Goal: Task Accomplishment & Management: Manage account settings

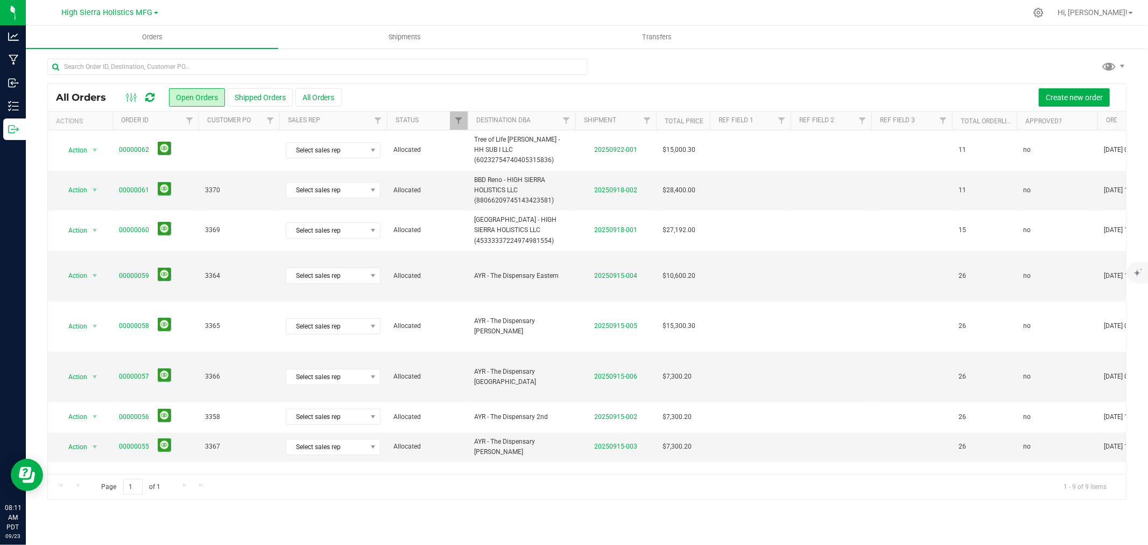
click at [647, 13] on div at bounding box center [610, 12] width 834 height 21
click at [151, 67] on input "text" at bounding box center [317, 67] width 540 height 16
type input "22621"
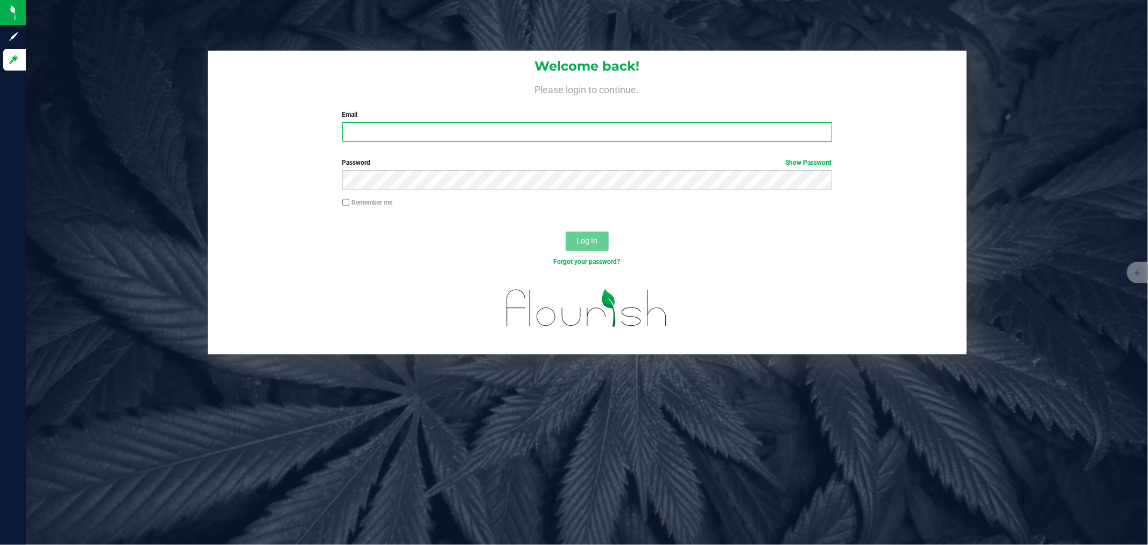
type input "[PERSON_NAME][EMAIL_ADDRESS][DOMAIN_NAME]"
click at [601, 241] on button "Log In" at bounding box center [587, 240] width 43 height 19
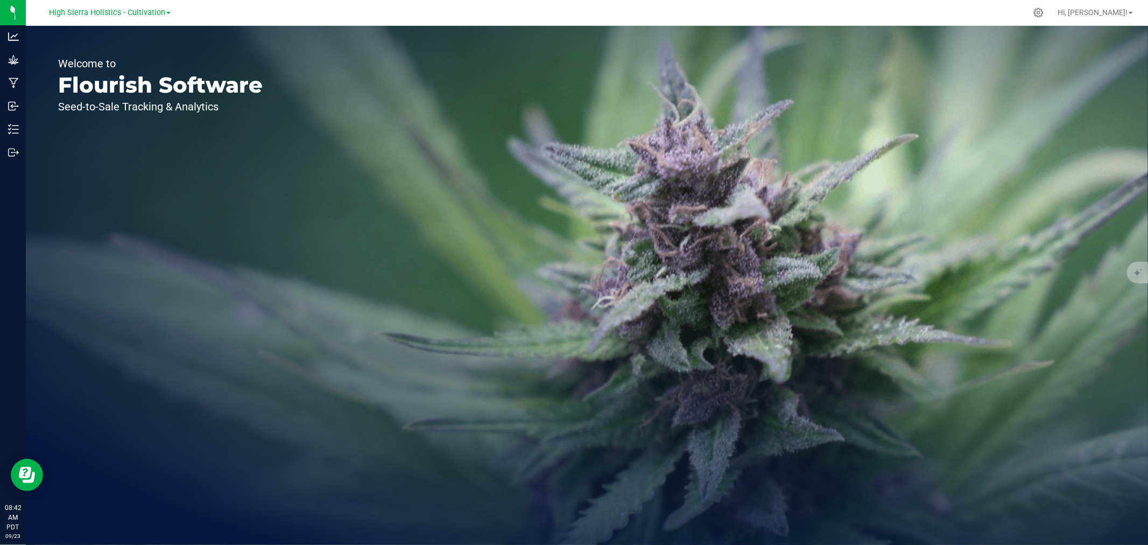
click at [154, 7] on link "High Sierra Holistics - Cultivation" at bounding box center [110, 12] width 122 height 10
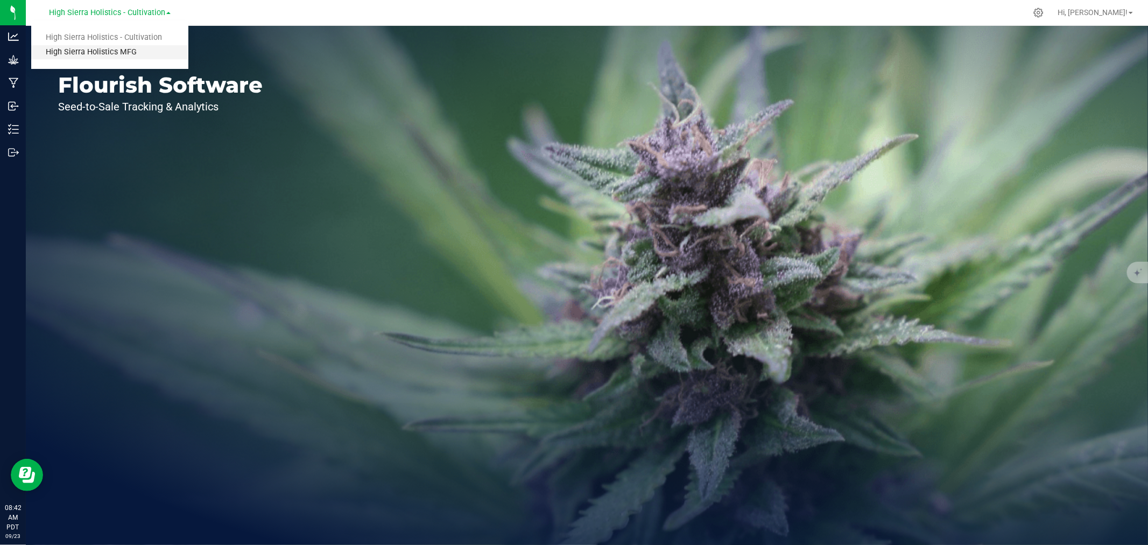
click at [130, 50] on link "High Sierra Holistics MFG" at bounding box center [109, 52] width 157 height 15
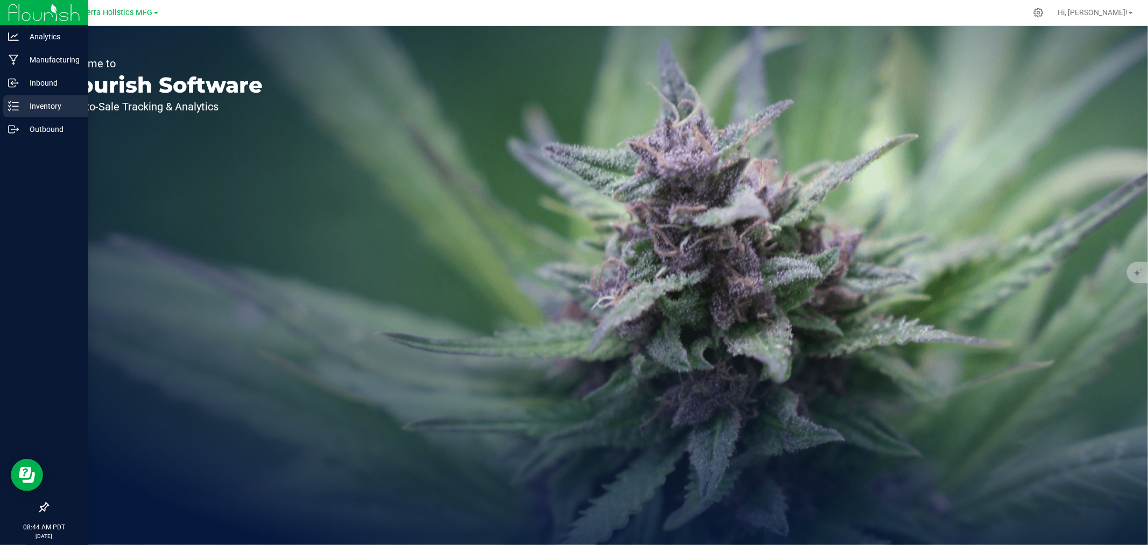
click at [36, 114] on div "Inventory" at bounding box center [45, 106] width 85 height 22
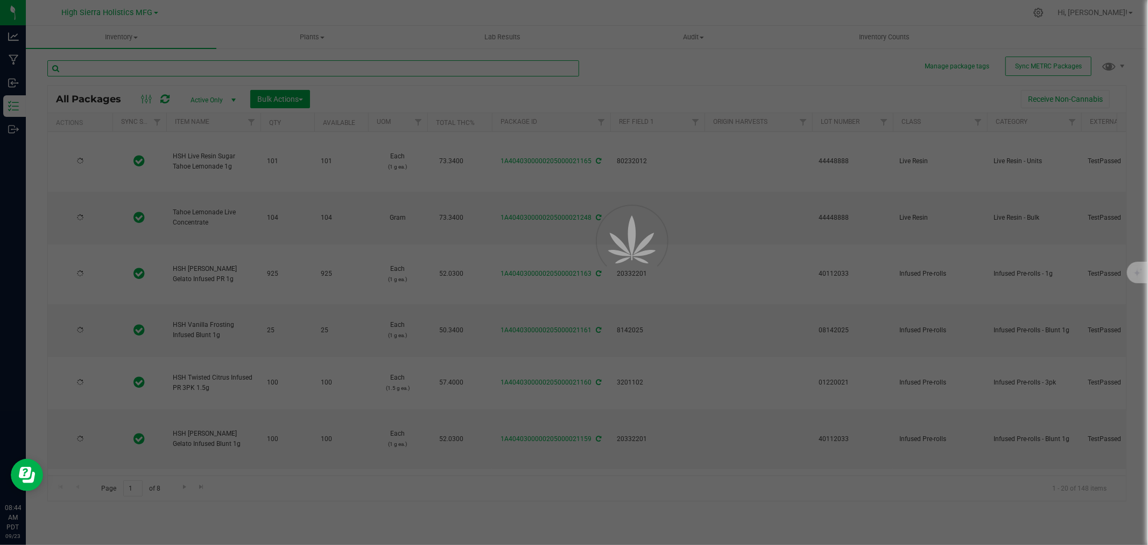
click at [170, 60] on input "text" at bounding box center [313, 68] width 532 height 16
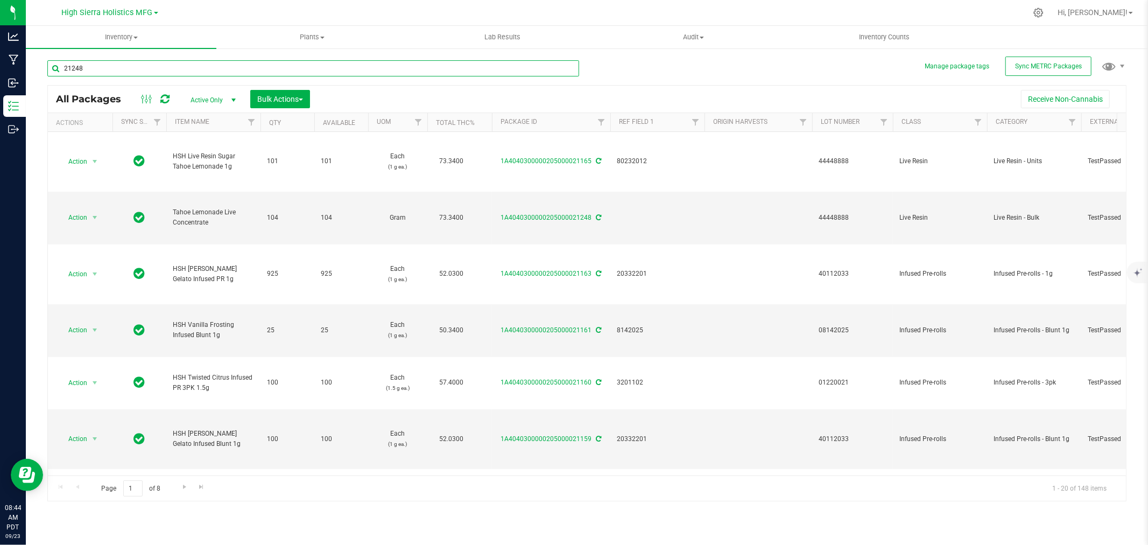
type input "21248"
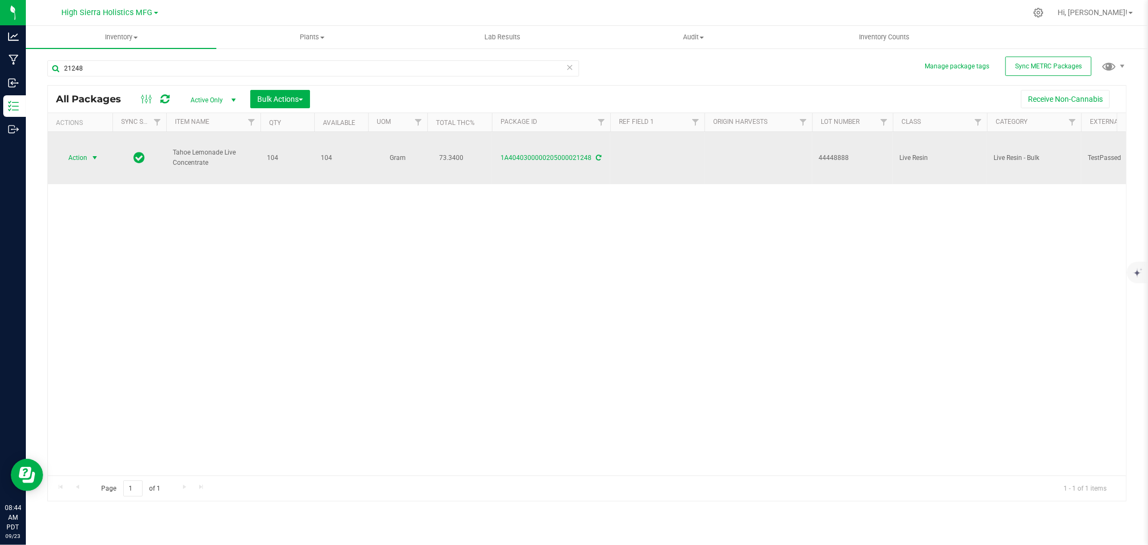
click at [95, 159] on span "select" at bounding box center [94, 157] width 9 height 9
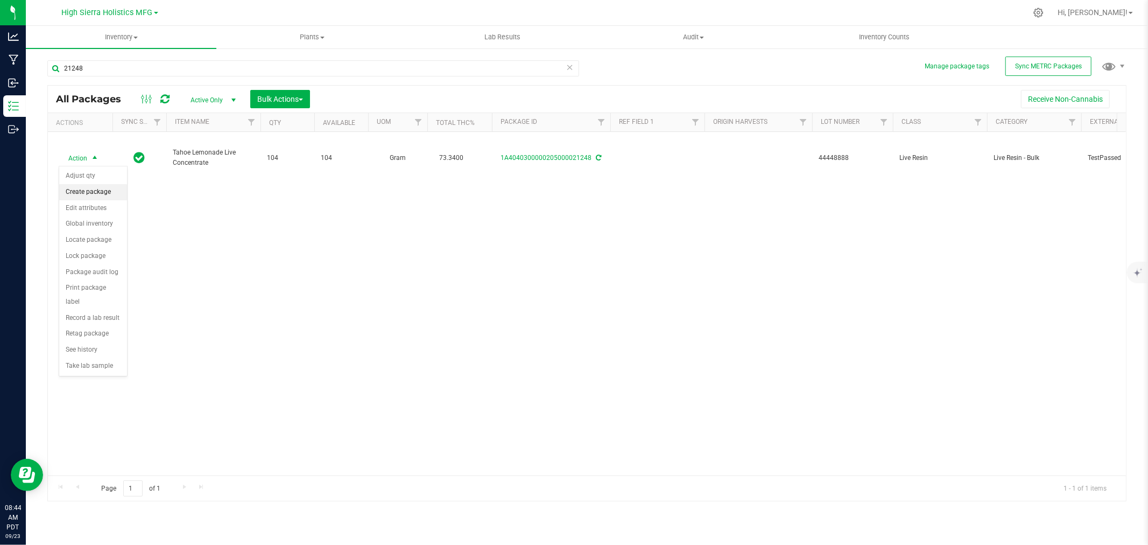
click at [88, 189] on li "Create package" at bounding box center [93, 192] width 68 height 16
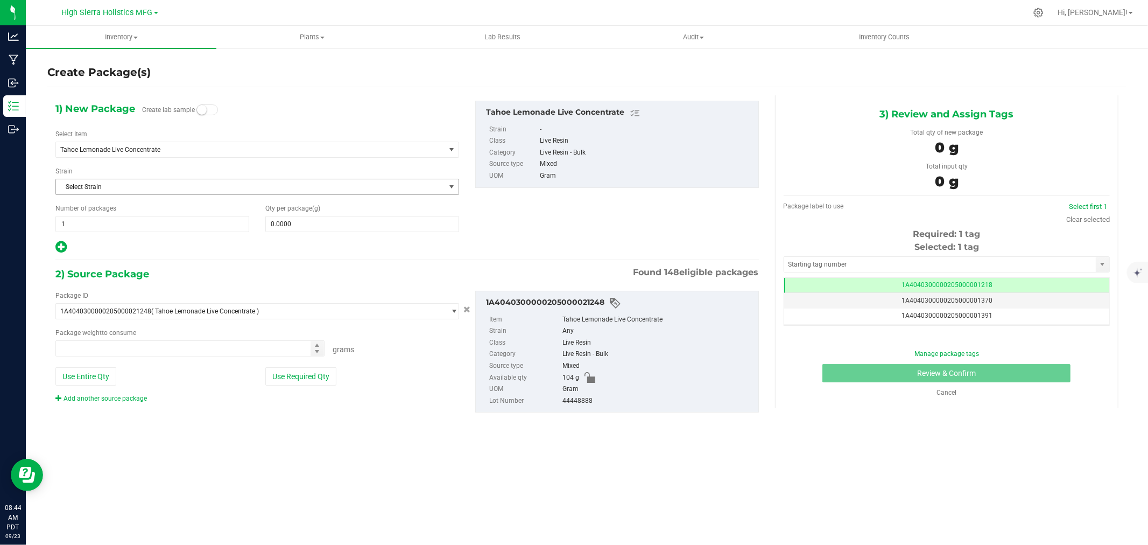
type input "0.0000 g"
click at [142, 147] on span "Tahoe Lemonade Live Concentrate" at bounding box center [242, 150] width 365 height 8
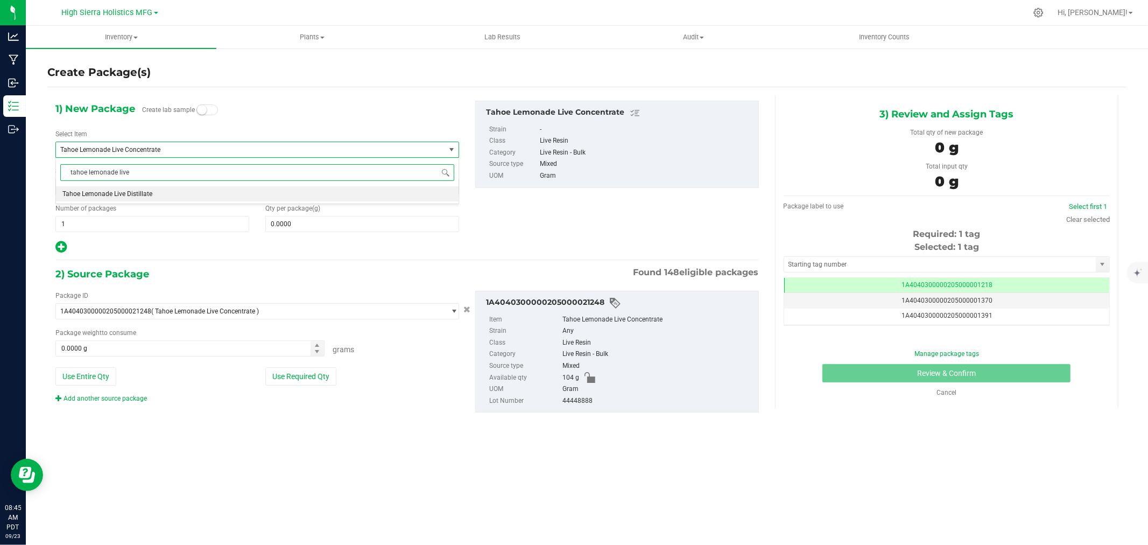
type input "tahoe lemonade live"
click at [136, 226] on span "Tahoe Lemonade Live Distillate" at bounding box center [107, 224] width 90 height 8
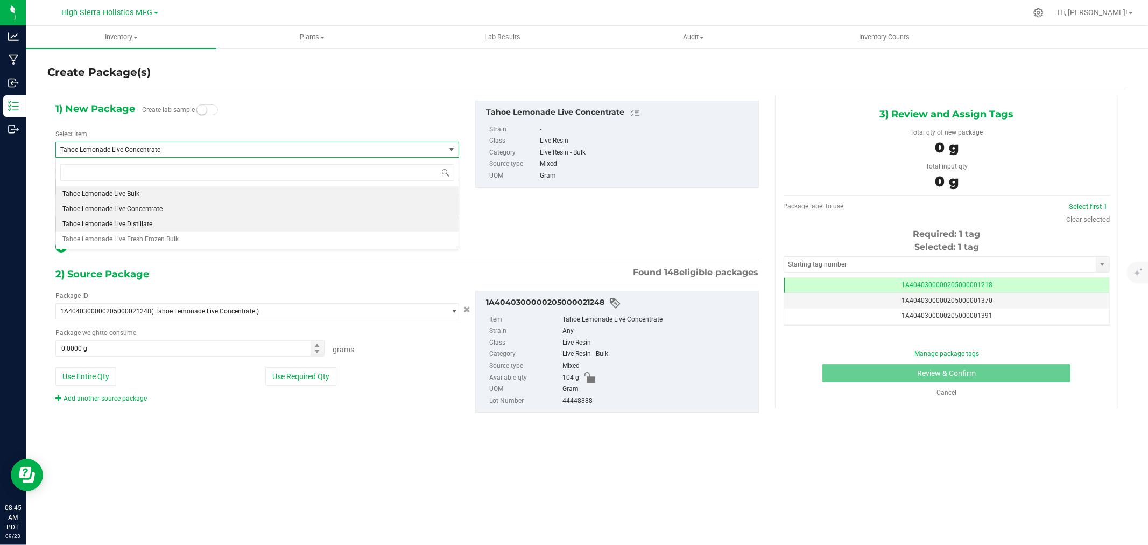
type input "0.0000"
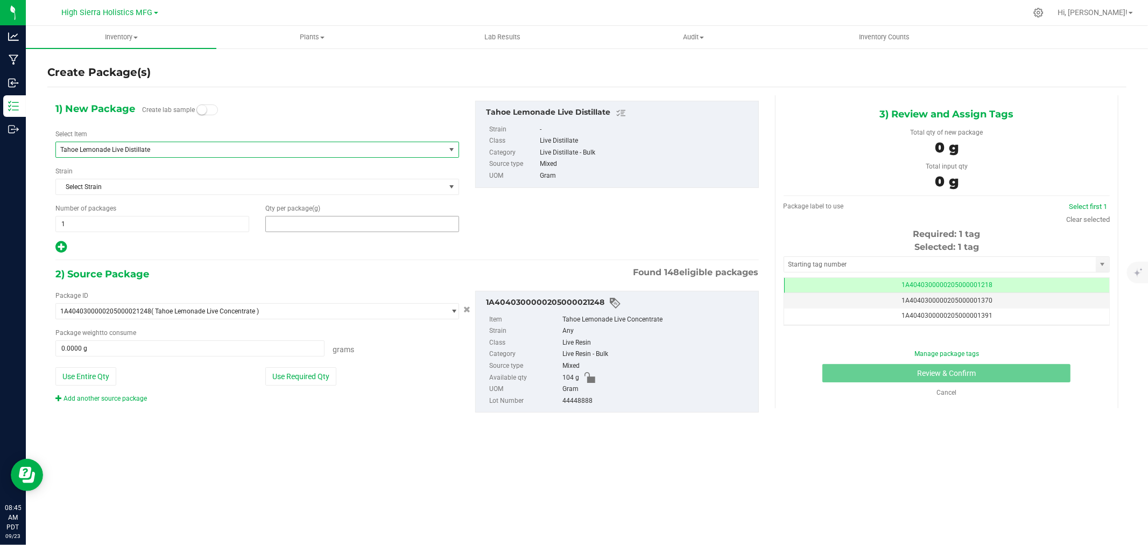
click at [340, 227] on span at bounding box center [362, 224] width 194 height 16
type input "55"
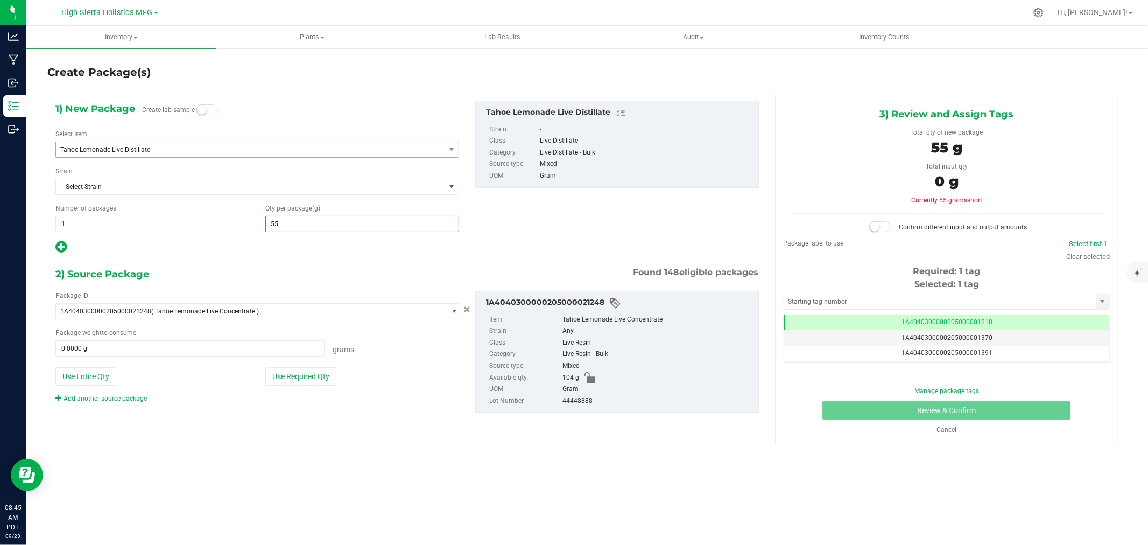
type input "55.0000"
click at [278, 252] on div at bounding box center [257, 247] width 404 height 14
drag, startPoint x: 296, startPoint y: 224, endPoint x: 266, endPoint y: 228, distance: 29.9
click at [266, 228] on span "55.0000 55" at bounding box center [362, 224] width 194 height 16
type input "65"
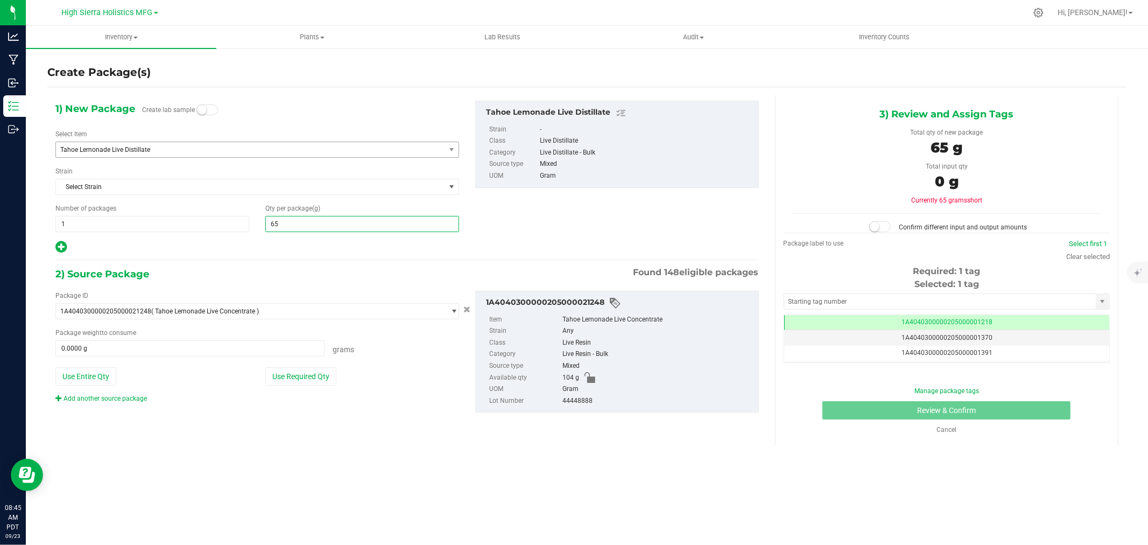
type input "65.0000"
click at [244, 255] on div "1) New Package Create lab sample Select Item Tahoe Lemonade Live Distillate Tah…" at bounding box center [407, 265] width 720 height 340
click at [307, 381] on button "Use Required Qty" at bounding box center [300, 376] width 71 height 18
type input "65.0000 g"
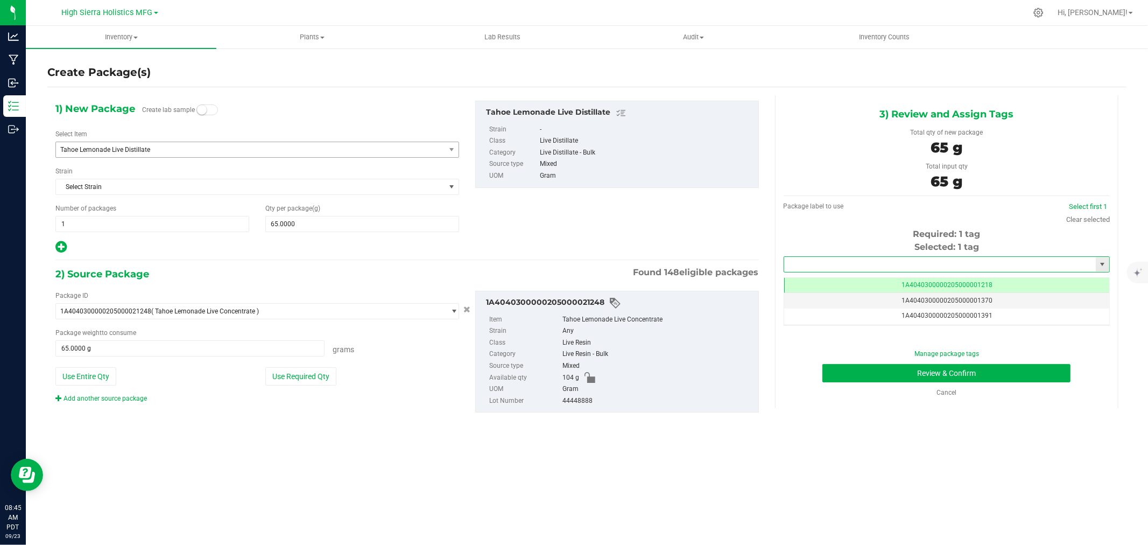
click at [893, 265] on input "text" at bounding box center [940, 264] width 312 height 15
click at [824, 278] on li "1A4040300000205000021263" at bounding box center [946, 283] width 325 height 16
type input "1A4040300000205000021263"
click at [841, 374] on button "Review & Confirm" at bounding box center [947, 373] width 248 height 18
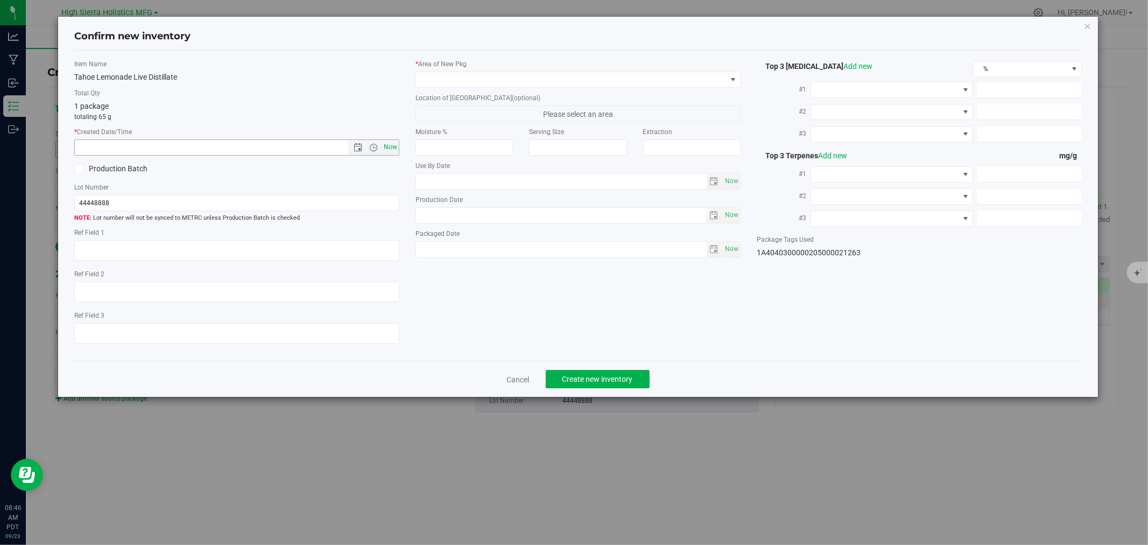
click at [385, 146] on span "Now" at bounding box center [391, 147] width 18 height 16
type input "[DATE] 8:46 AM"
click at [433, 75] on span at bounding box center [571, 79] width 311 height 15
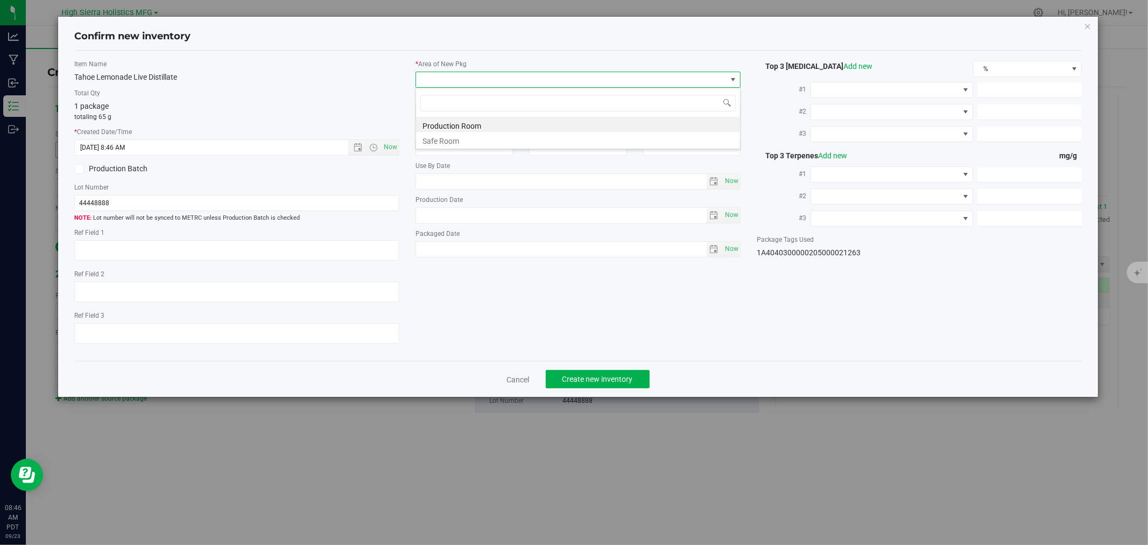
scroll to position [16, 325]
click at [443, 140] on li "Safe Room" at bounding box center [578, 139] width 324 height 15
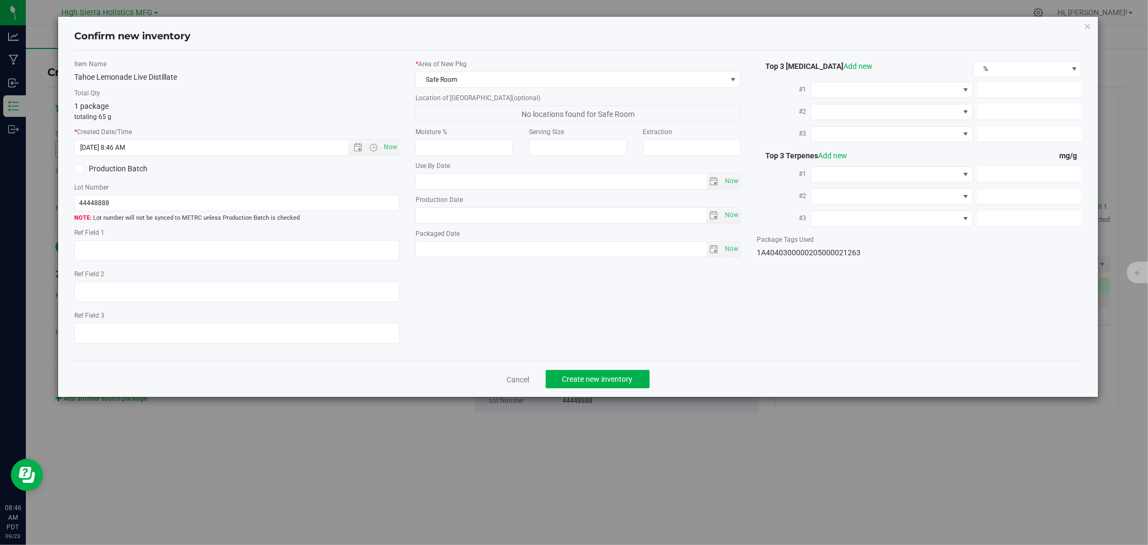
click at [319, 78] on div "Tahoe Lemonade Live Distillate" at bounding box center [236, 77] width 325 height 11
click at [191, 251] on textarea at bounding box center [236, 250] width 325 height 20
type textarea "80232012"
click at [476, 211] on input "text" at bounding box center [561, 215] width 291 height 15
type input "[DATE]"
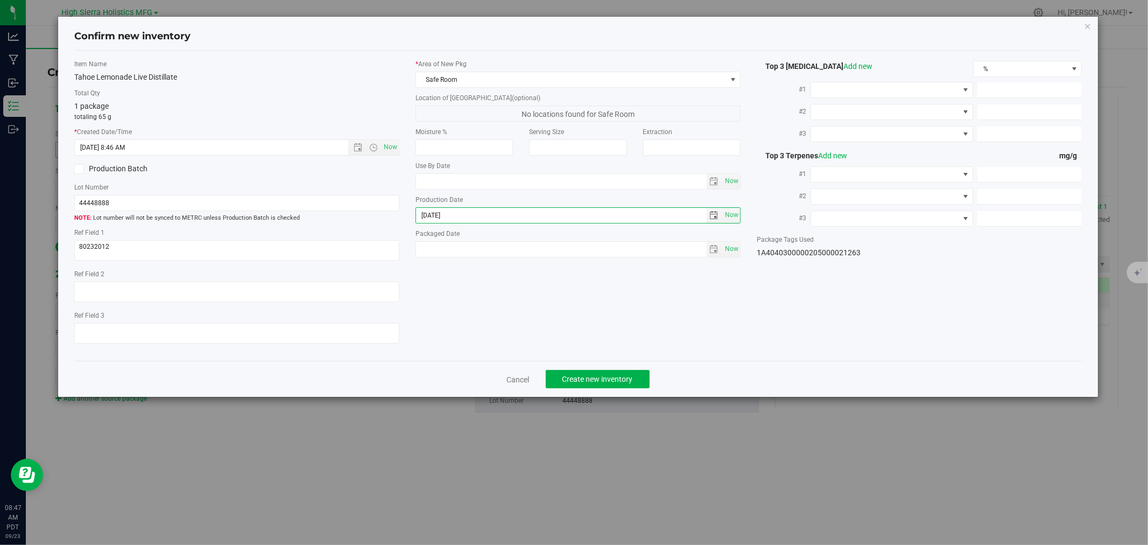
click at [498, 275] on div "Item Name Tahoe Lemonade Live Distillate Total Qty 1 package totaling 65 g * Cr…" at bounding box center [577, 205] width 1023 height 293
click at [897, 89] on span at bounding box center [885, 89] width 148 height 15
click at [842, 186] on li "THC" at bounding box center [893, 188] width 162 height 18
click at [846, 111] on span at bounding box center [885, 111] width 148 height 15
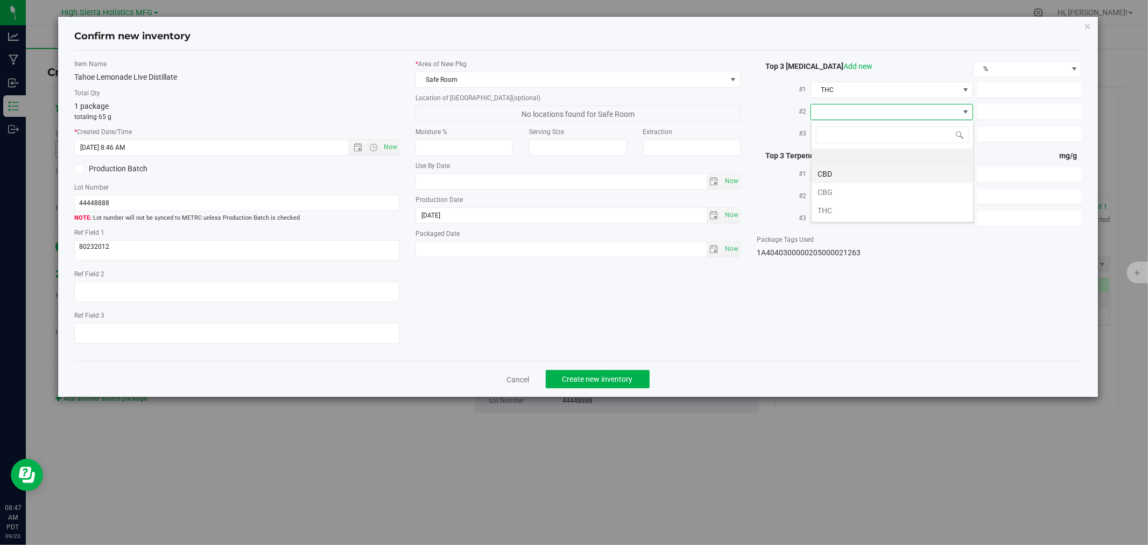
click at [844, 174] on li "CBD" at bounding box center [893, 174] width 162 height 18
click at [847, 132] on span at bounding box center [885, 134] width 148 height 15
click at [841, 216] on li "CBG" at bounding box center [893, 214] width 162 height 18
click at [881, 178] on span at bounding box center [885, 174] width 148 height 15
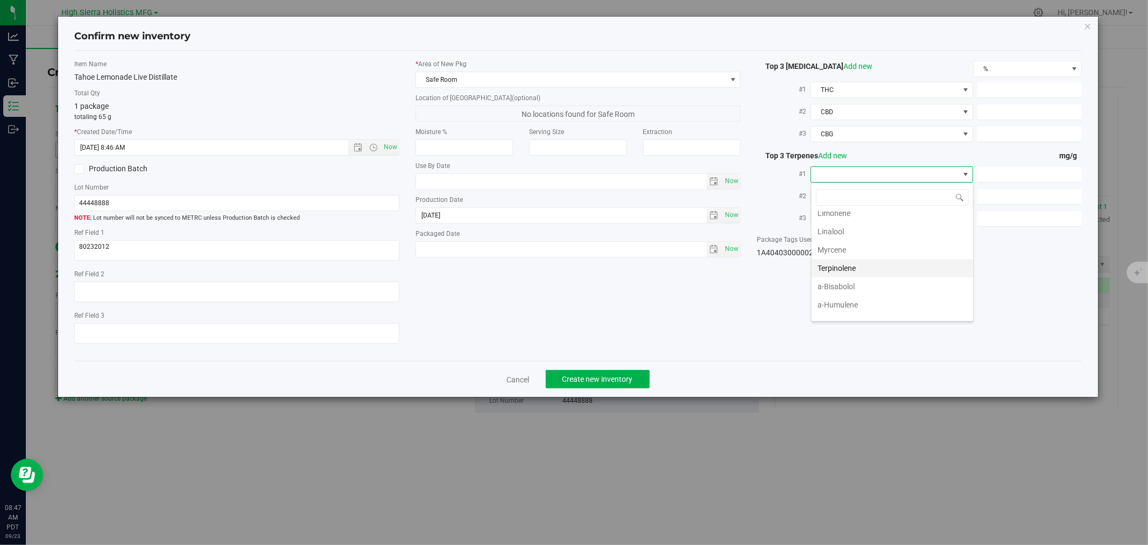
click at [852, 259] on li "Terpinolene" at bounding box center [893, 268] width 162 height 18
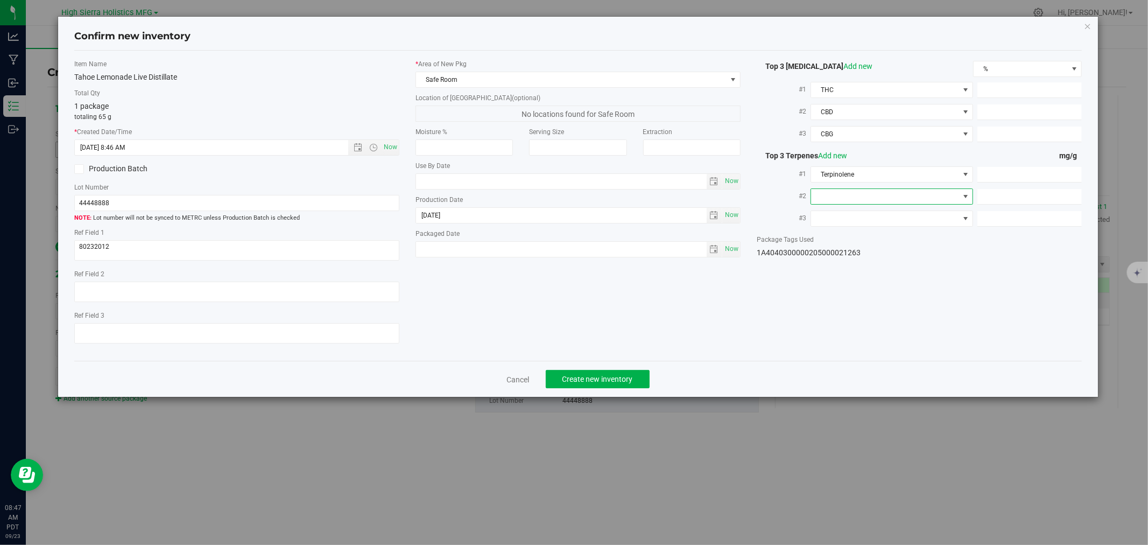
click at [861, 196] on span at bounding box center [885, 196] width 148 height 15
click at [860, 259] on li "B-Caryophyllene" at bounding box center [893, 258] width 162 height 18
click at [863, 218] on span at bounding box center [885, 218] width 148 height 15
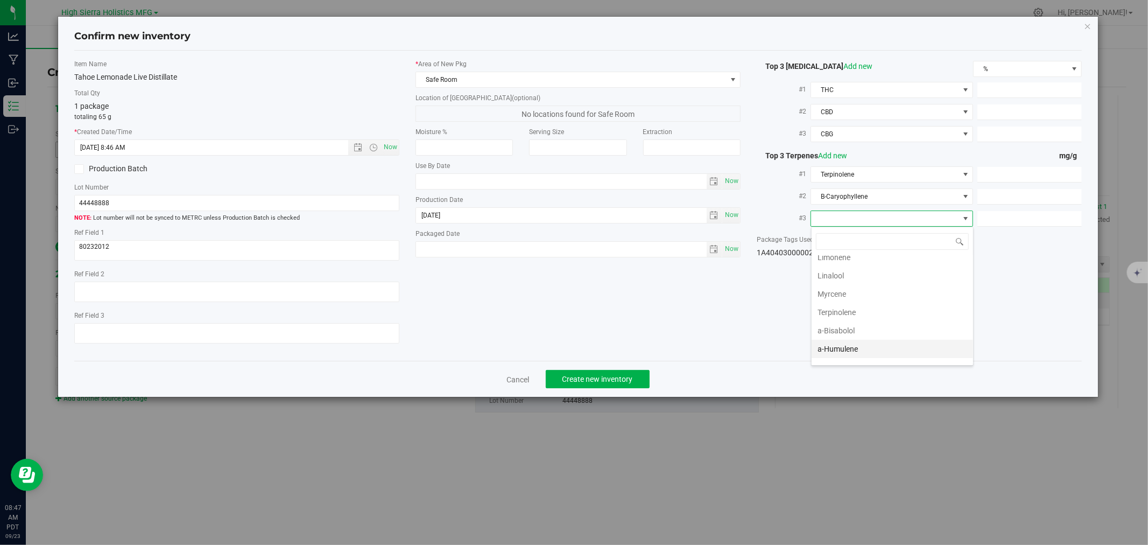
click at [851, 350] on li "a-Humulene" at bounding box center [893, 349] width 162 height 18
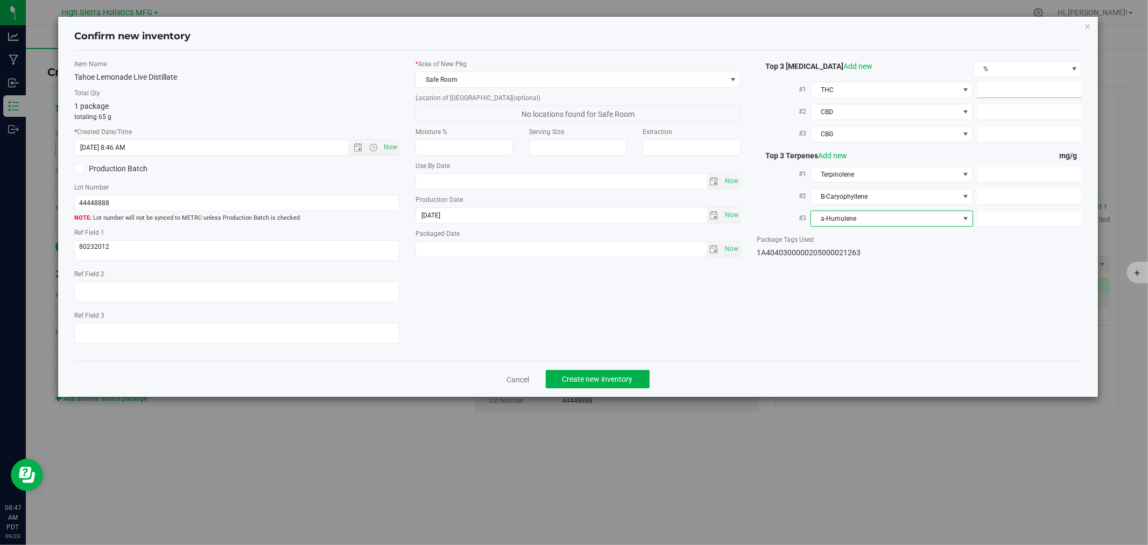
click at [1019, 89] on span at bounding box center [1030, 90] width 104 height 16
type input "73.34"
type input "73.3400"
type input ".22"
type input "0.2200"
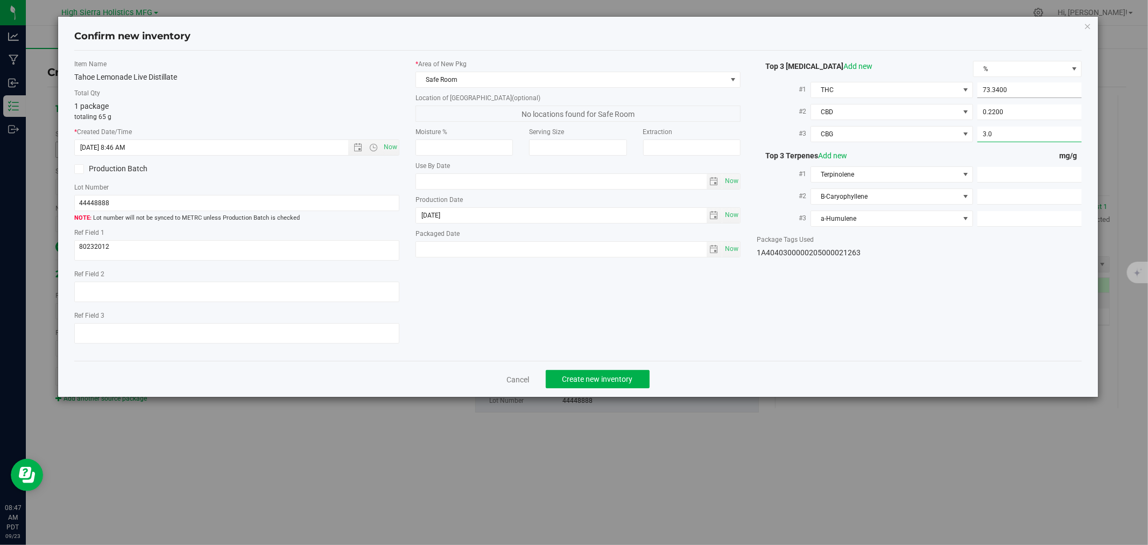
type input "3.02"
type input "3.0200"
click at [1015, 174] on span at bounding box center [1030, 175] width 104 height 16
type input "11.8"
type input "11.8000"
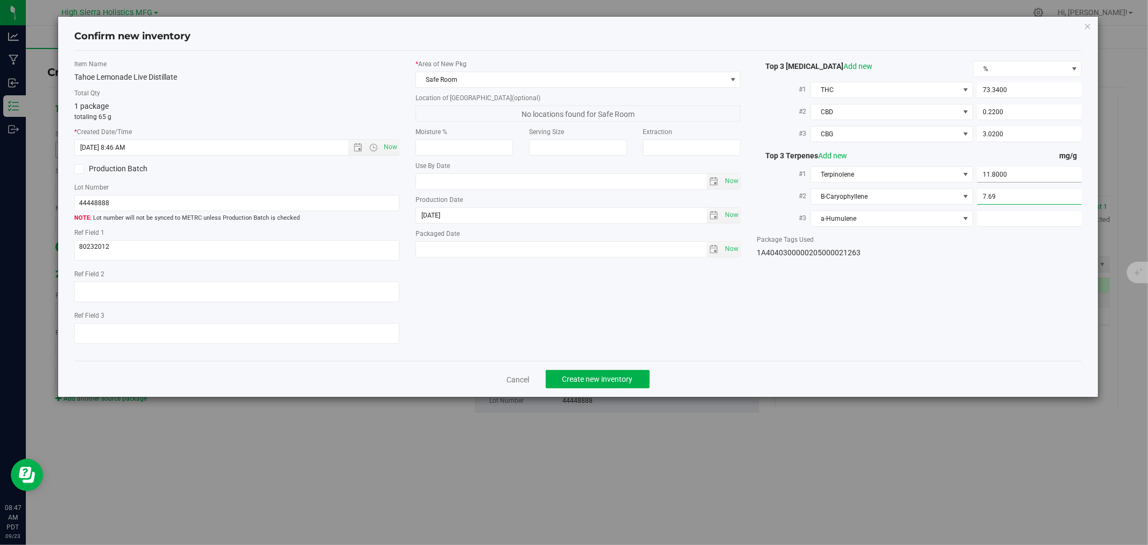
type input "7.6"
type input "7.6000"
type input "2.1"
type input "2.1000"
click at [980, 289] on div "Item Name Tahoe Lemonade Live Distillate Total Qty 1 package totaling 65 g * Cr…" at bounding box center [577, 205] width 1023 height 293
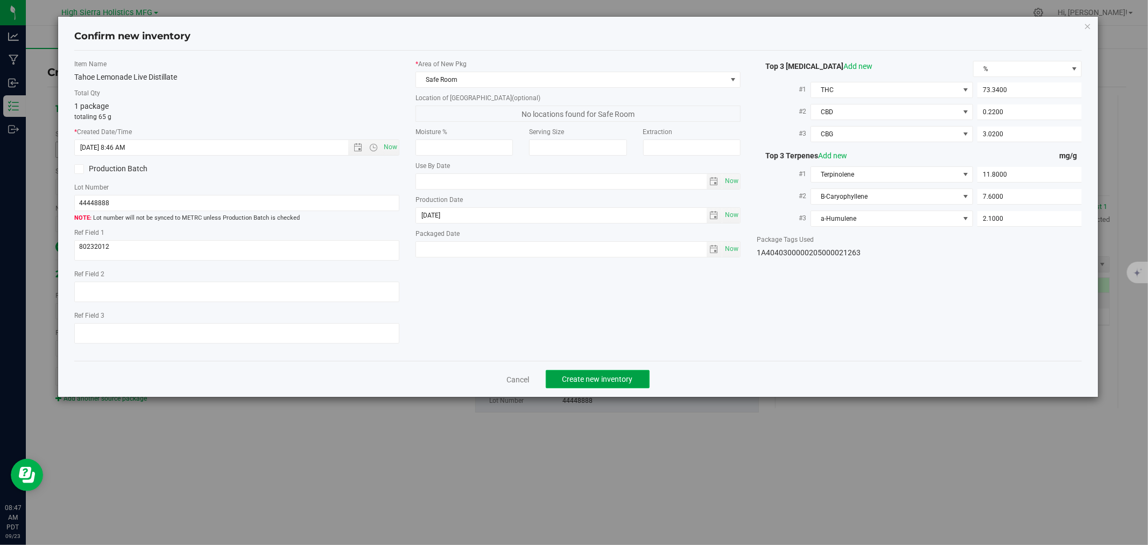
click at [632, 380] on span "Create new inventory" at bounding box center [598, 379] width 71 height 9
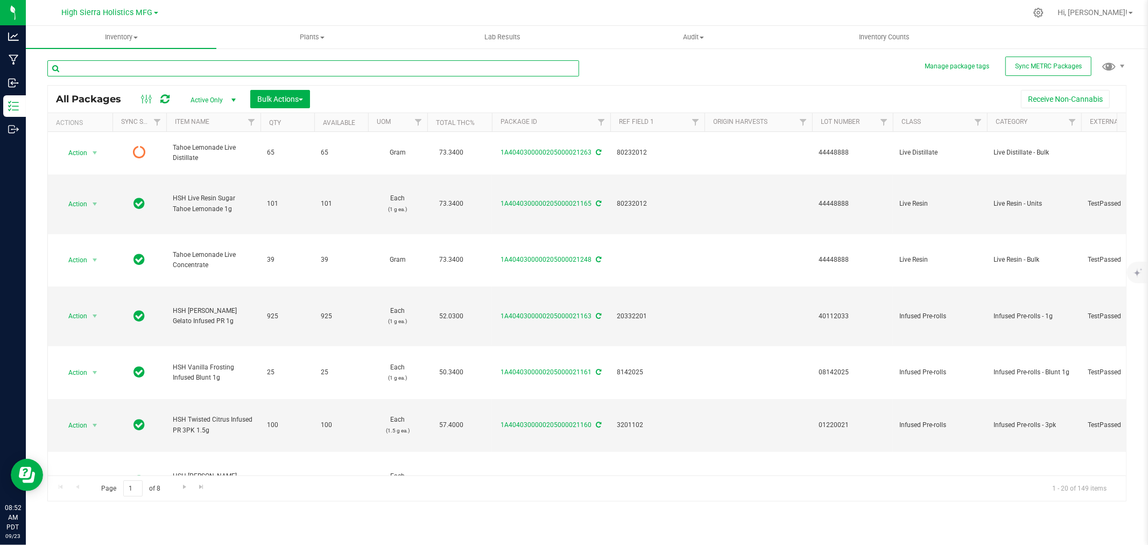
click at [116, 71] on input "text" at bounding box center [313, 68] width 532 height 16
type input "22655"
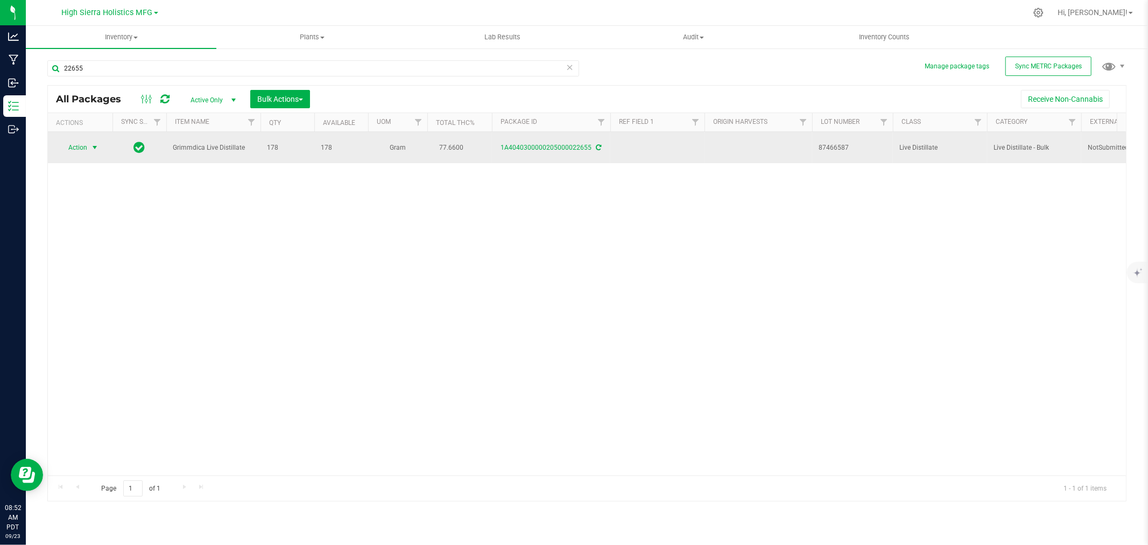
click at [94, 149] on span "select" at bounding box center [94, 147] width 9 height 9
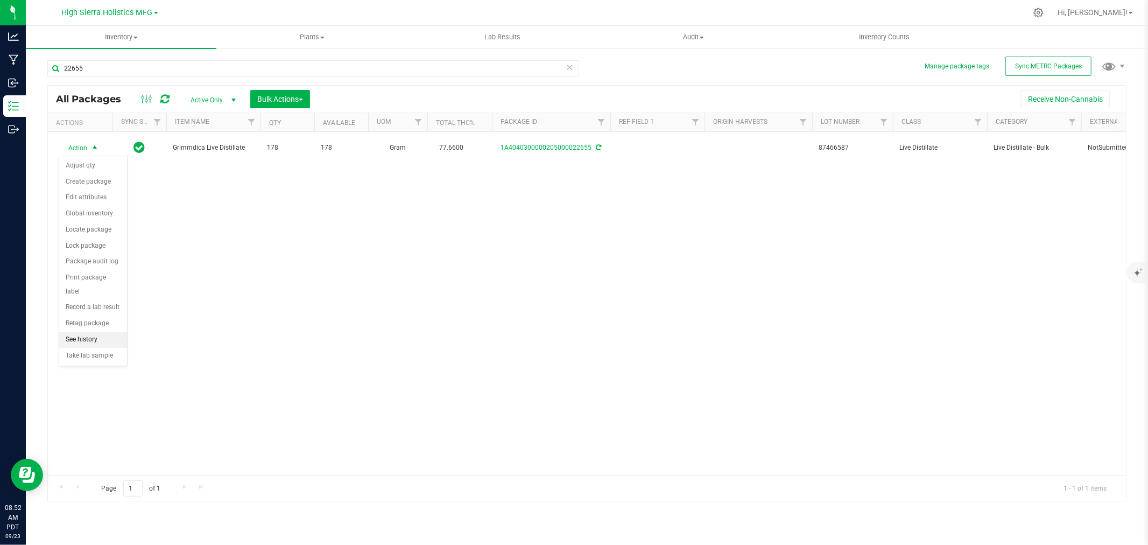
click at [88, 342] on li "See history" at bounding box center [93, 340] width 68 height 16
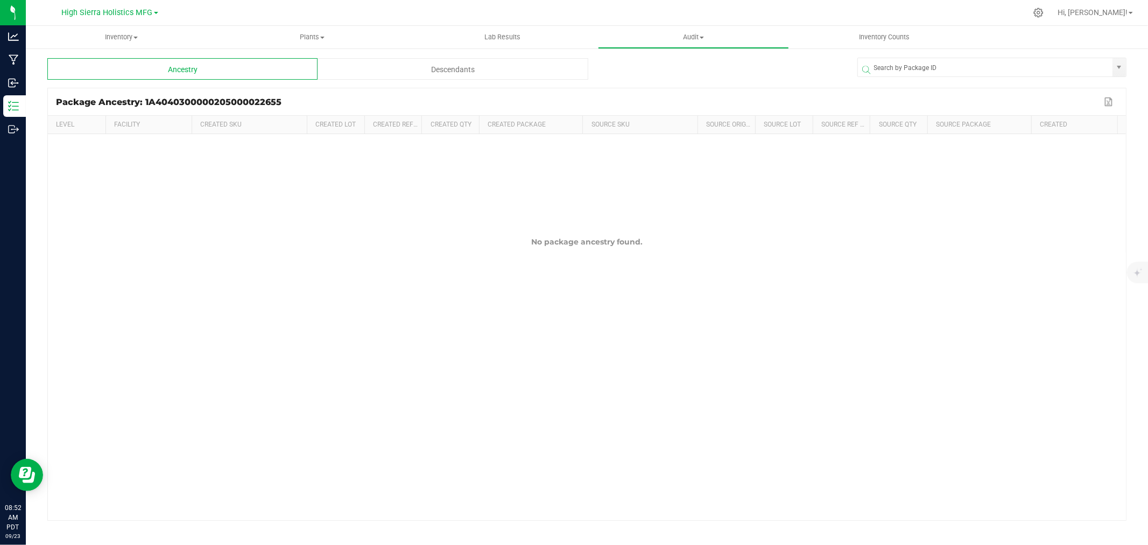
click at [401, 75] on div "Descendants" at bounding box center [453, 69] width 270 height 22
click at [264, 71] on div "Ancestry" at bounding box center [182, 69] width 270 height 22
click at [406, 78] on div "Descendants" at bounding box center [453, 69] width 270 height 22
click at [256, 74] on div "Ancestry" at bounding box center [182, 69] width 270 height 22
click at [114, 36] on span "Inventory" at bounding box center [121, 37] width 191 height 10
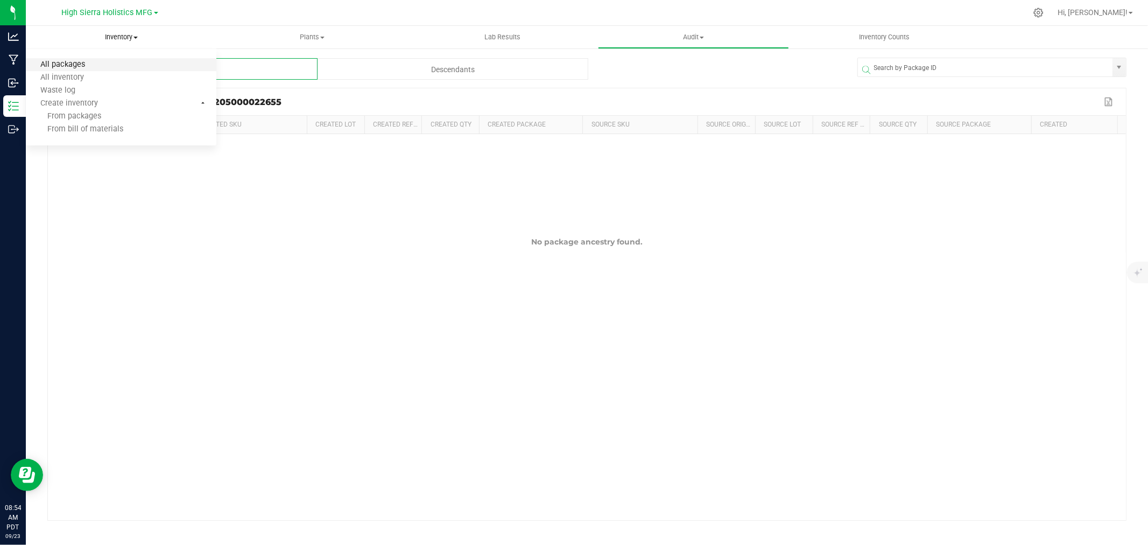
click at [88, 63] on span "All packages" at bounding box center [63, 64] width 74 height 9
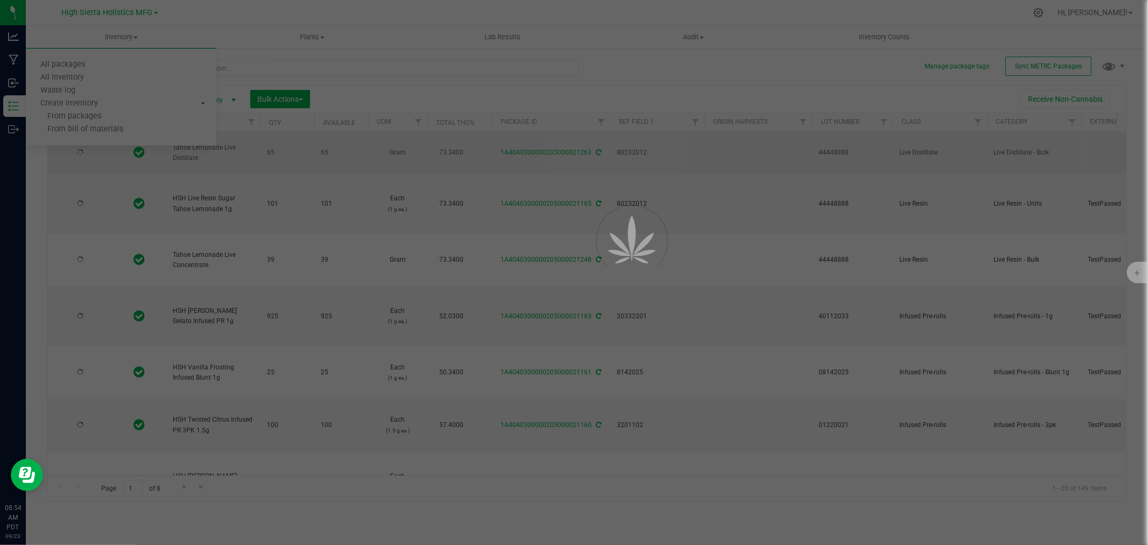
click at [270, 160] on td "65" at bounding box center [288, 153] width 54 height 43
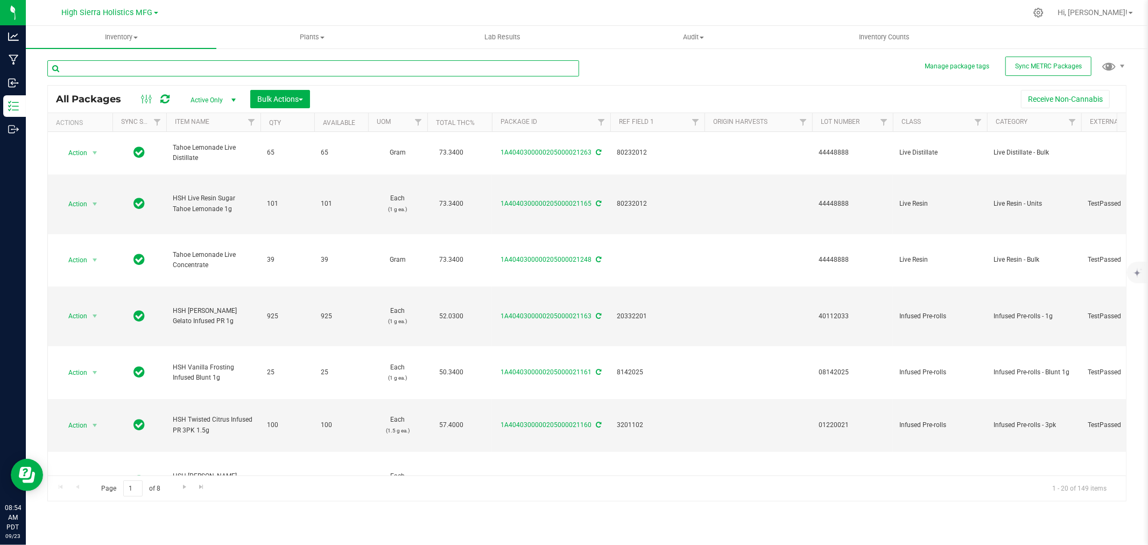
click at [174, 71] on input "text" at bounding box center [313, 68] width 532 height 16
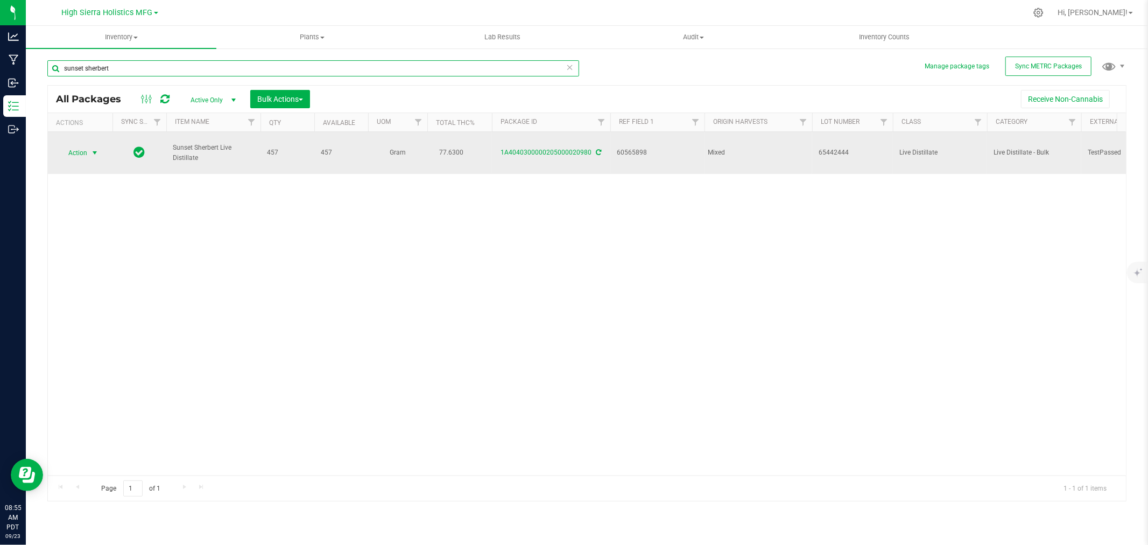
type input "sunset sherbert"
click at [95, 149] on span "select" at bounding box center [94, 153] width 9 height 9
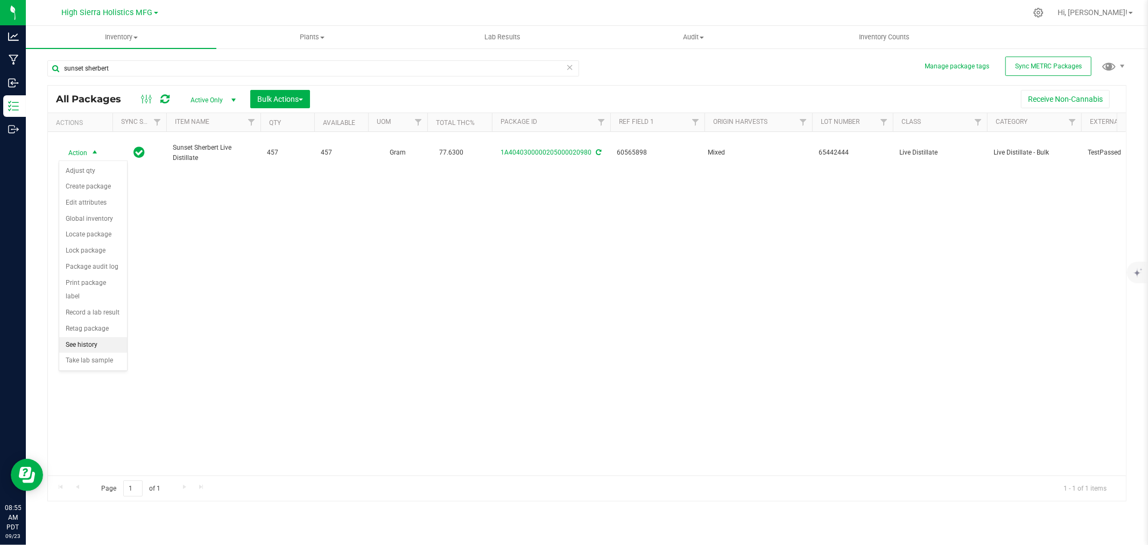
click at [99, 348] on li "See history" at bounding box center [93, 345] width 68 height 16
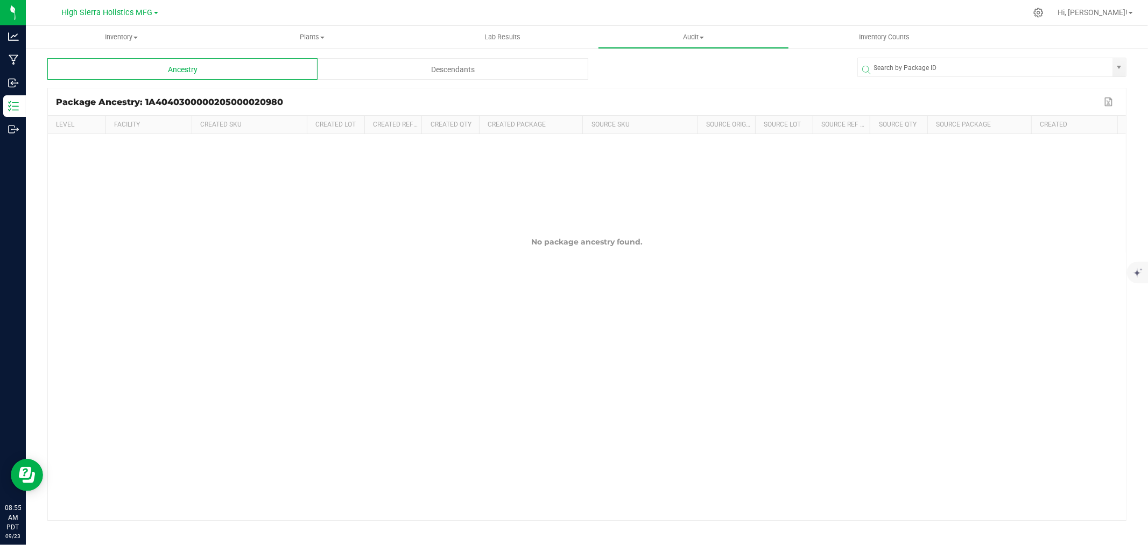
click at [488, 63] on div "Descendants" at bounding box center [453, 69] width 270 height 22
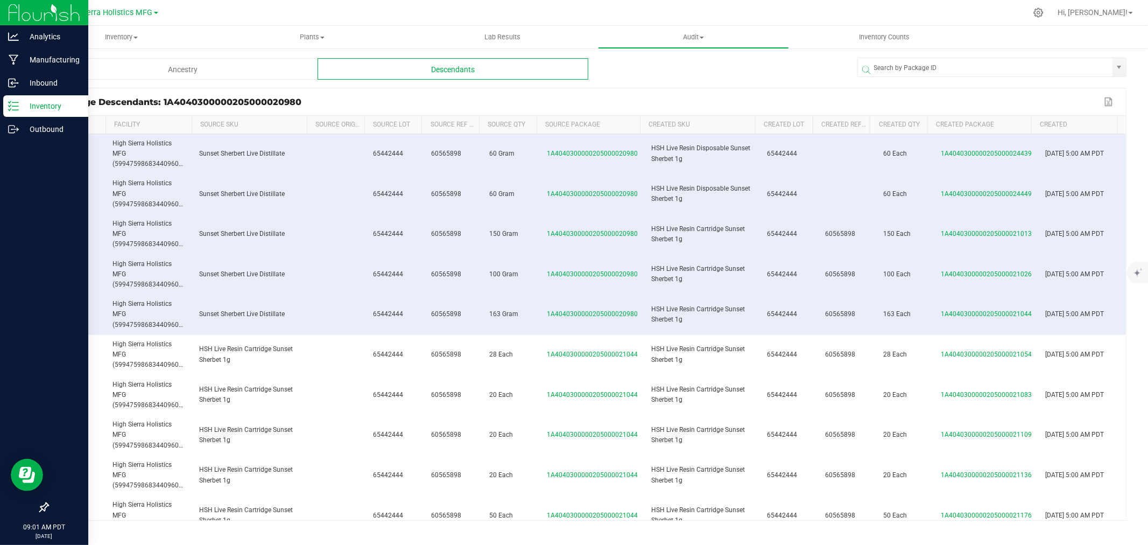
click at [57, 108] on p "Inventory" at bounding box center [51, 106] width 65 height 13
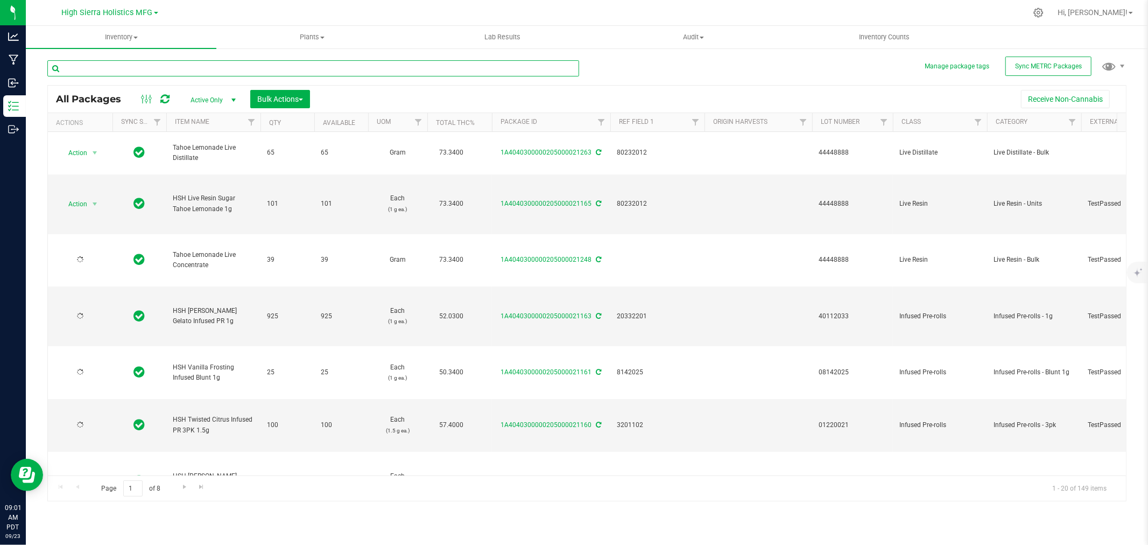
click at [135, 66] on input "text" at bounding box center [313, 68] width 532 height 16
type input "21248"
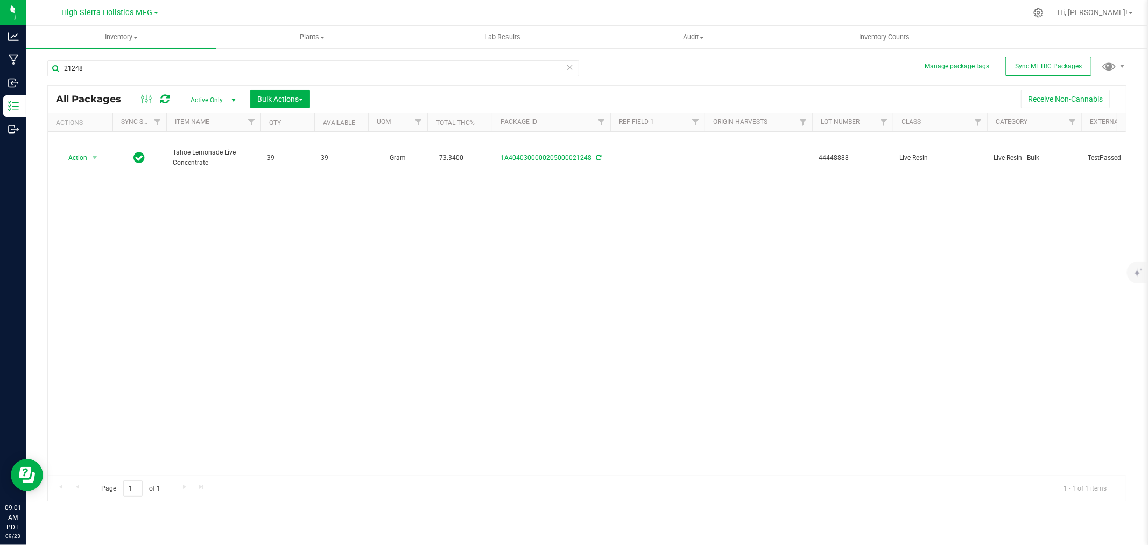
click at [207, 144] on td "Tahoe Lemonade Live Concentrate" at bounding box center [213, 158] width 94 height 52
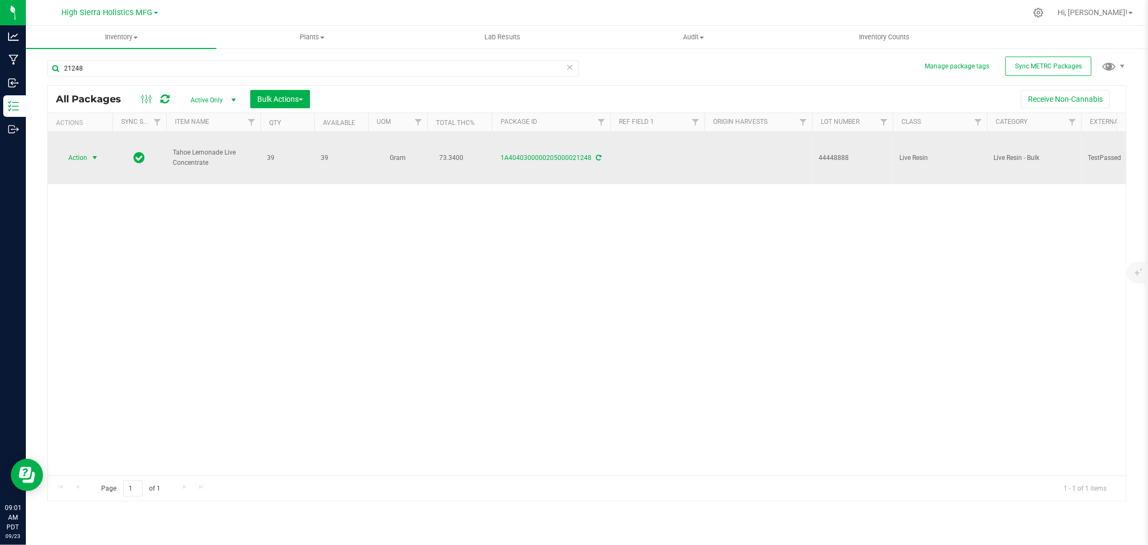
click at [85, 157] on span "Action" at bounding box center [73, 157] width 29 height 15
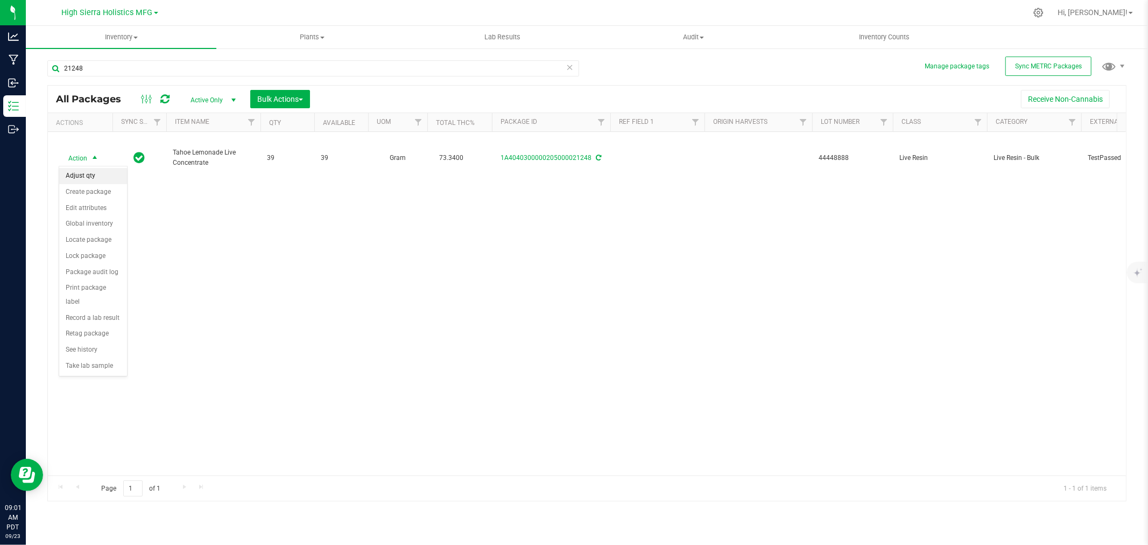
click at [99, 173] on li "Adjust qty" at bounding box center [93, 176] width 68 height 16
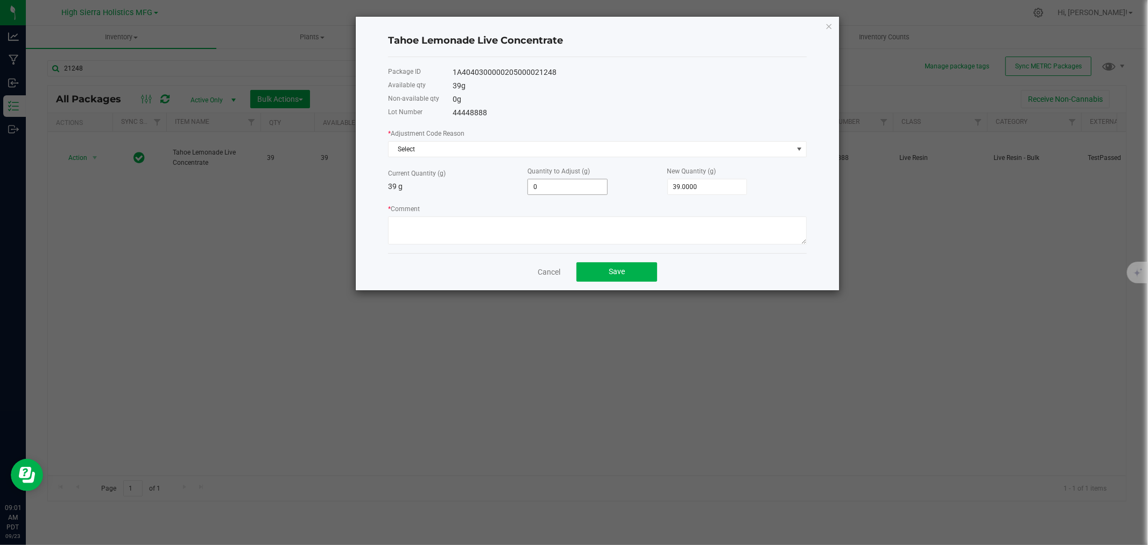
click at [566, 192] on input "0" at bounding box center [567, 186] width 79 height 15
type input "-3"
type input "36.0000"
type input "-39"
type input "0.0000"
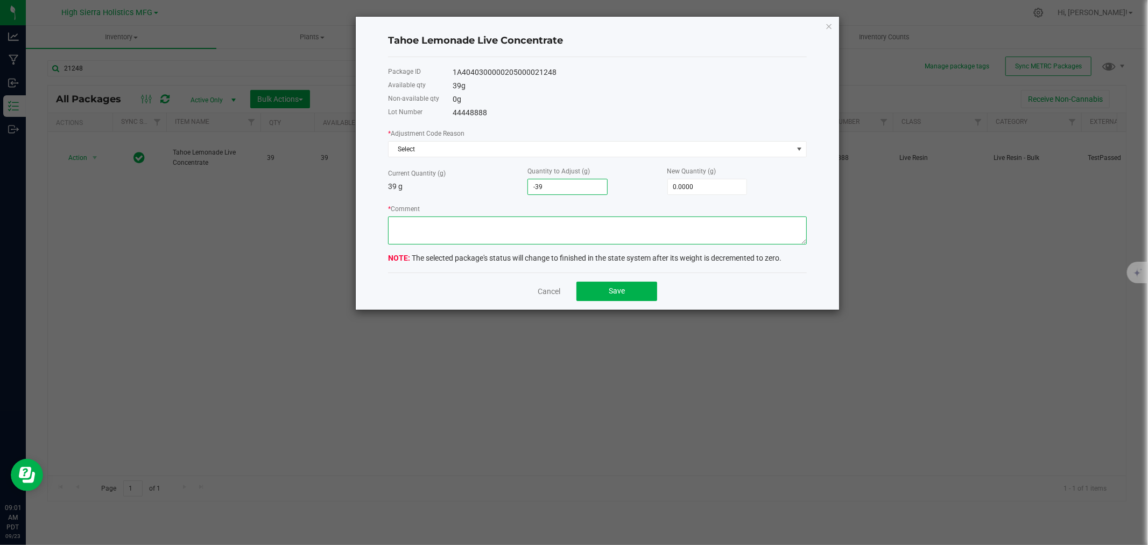
type input "-39.0000"
click at [490, 230] on textarea "* Comment" at bounding box center [597, 230] width 419 height 28
click at [520, 223] on textarea "* Comment" at bounding box center [597, 230] width 419 height 28
click at [626, 228] on textarea "* Comment" at bounding box center [597, 230] width 419 height 28
click at [550, 224] on textarea "* Comment" at bounding box center [597, 230] width 419 height 28
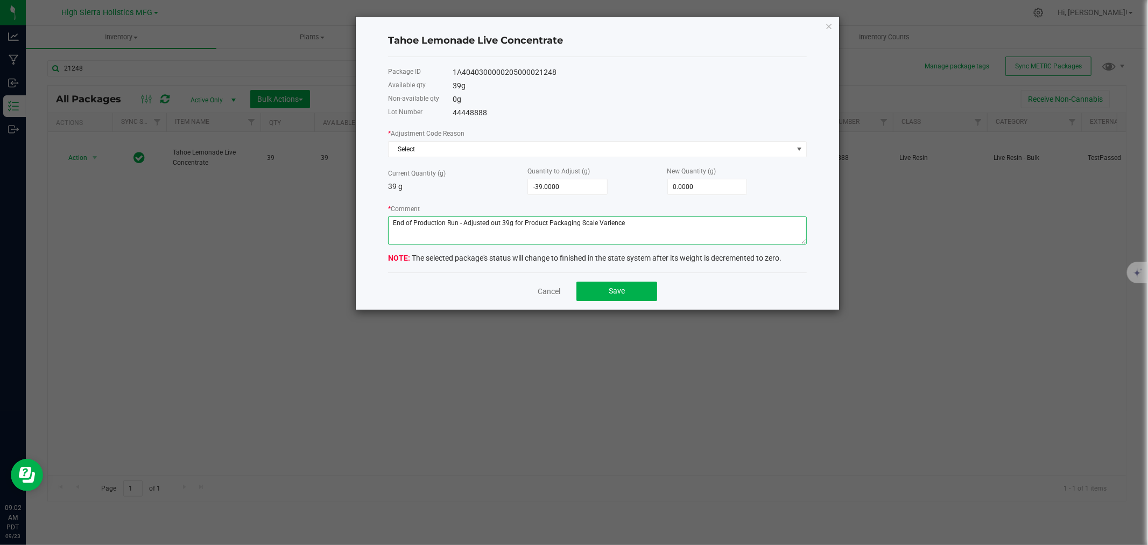
click at [606, 227] on textarea "* Comment" at bounding box center [597, 230] width 419 height 28
type textarea "End of Production Run - Adjusted out 39g for Product Packaging Scale Variance"
click at [610, 289] on span "Save" at bounding box center [617, 290] width 16 height 9
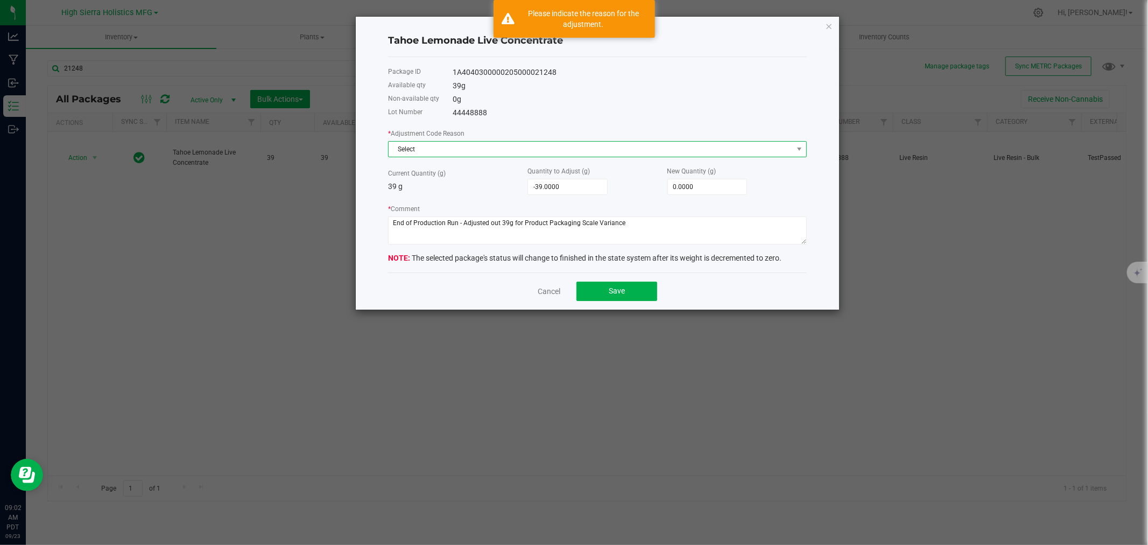
click at [467, 144] on span "Select" at bounding box center [591, 149] width 404 height 15
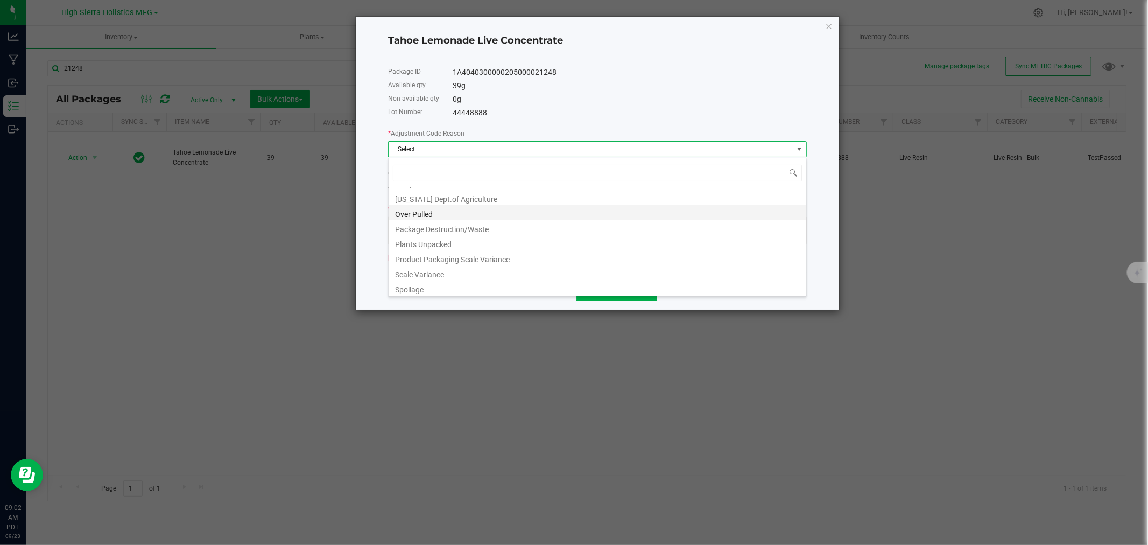
scroll to position [60, 0]
click at [445, 240] on li "Product Packaging Scale Variance" at bounding box center [598, 240] width 418 height 15
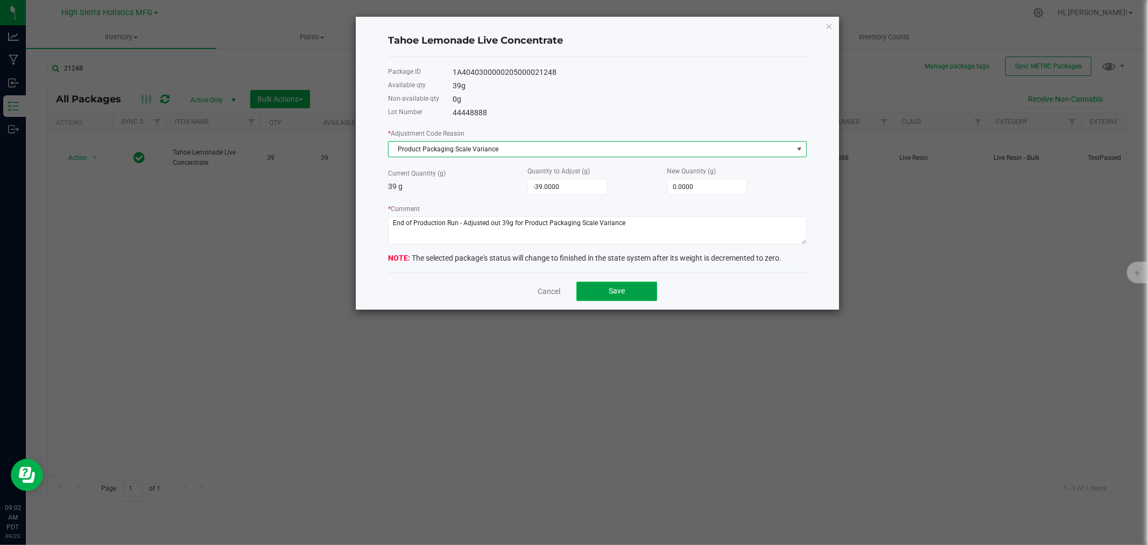
click at [618, 287] on span "Save" at bounding box center [617, 290] width 16 height 9
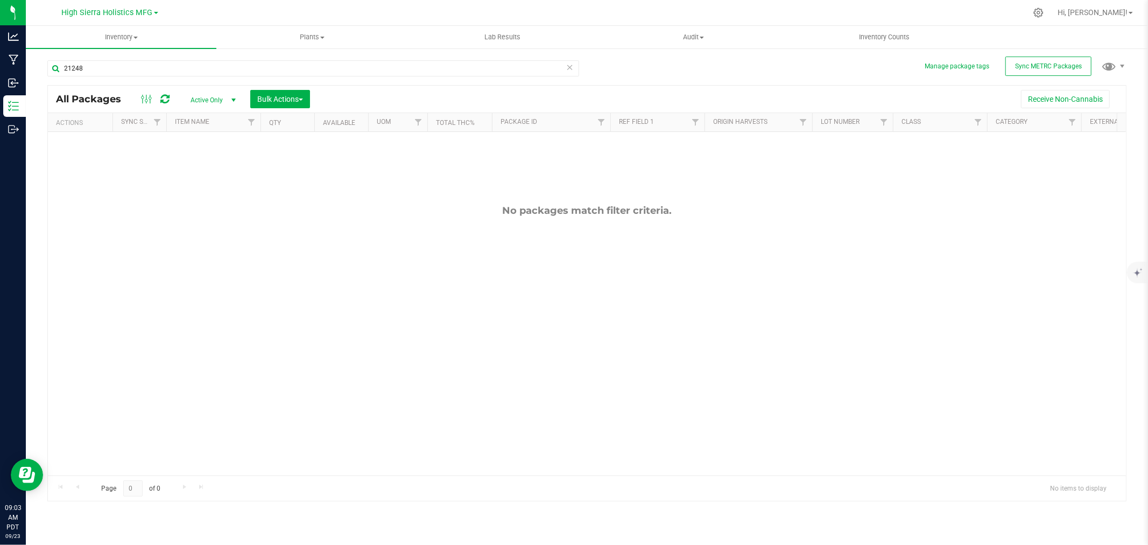
click at [641, 58] on div "21248 All Packages Active Only Active Only Lab Samples Locked All External Inte…" at bounding box center [586, 275] width 1079 height 451
click at [644, 17] on div at bounding box center [610, 12] width 834 height 21
click at [651, 14] on div at bounding box center [610, 12] width 834 height 21
click at [671, 74] on div "21248 All Packages Active Only Active Only Lab Samples Locked All External Inte…" at bounding box center [586, 275] width 1079 height 451
click at [672, 12] on div at bounding box center [610, 12] width 834 height 21
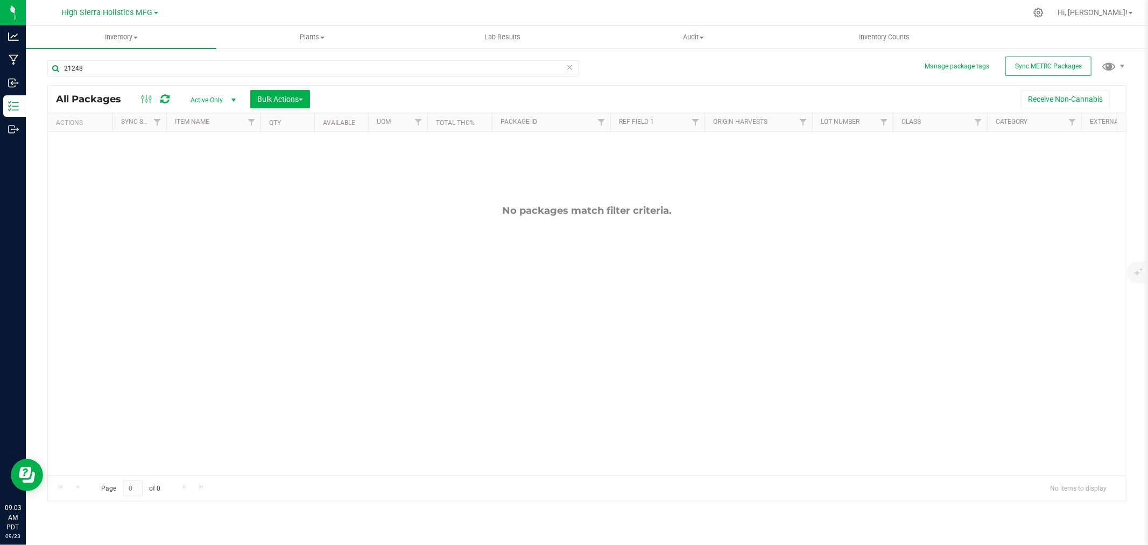
click at [659, 63] on div "21248 All Packages Active Only Active Only Lab Samples Locked All External Inte…" at bounding box center [586, 275] width 1079 height 451
click at [680, 17] on div at bounding box center [610, 12] width 834 height 21
click at [661, 52] on div "21248 All Packages Active Only Active Only Lab Samples Locked All External Inte…" at bounding box center [586, 275] width 1079 height 451
click at [657, 18] on div at bounding box center [610, 12] width 834 height 21
click at [649, 16] on div at bounding box center [610, 12] width 834 height 21
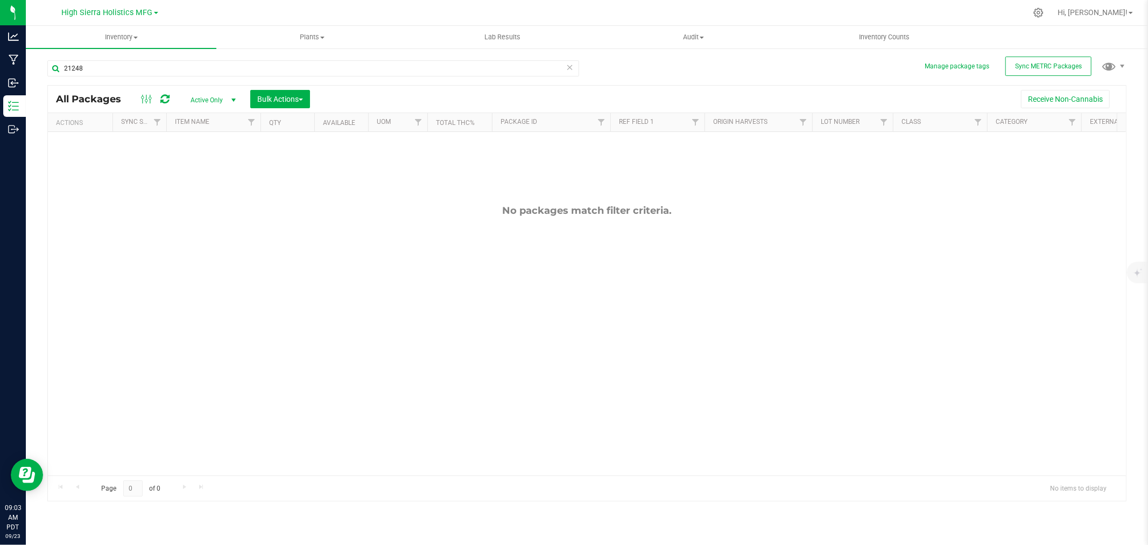
click at [628, 71] on div "21248 All Packages Active Only Active Only Lab Samples Locked All External Inte…" at bounding box center [586, 275] width 1079 height 451
click at [614, 7] on div at bounding box center [610, 12] width 834 height 21
click at [205, 61] on input "21248" at bounding box center [313, 68] width 532 height 16
click at [719, 73] on div "21248 All Packages Active Only Active Only Lab Samples Locked All External Inte…" at bounding box center [586, 275] width 1079 height 451
click at [760, 14] on div at bounding box center [610, 12] width 834 height 21
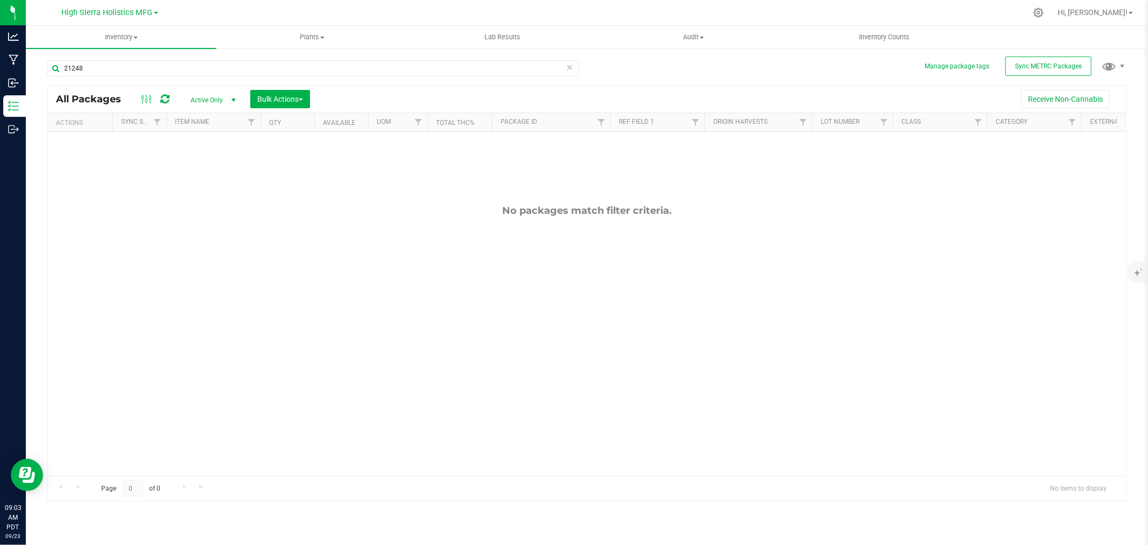
click at [756, 73] on div "21248 All Packages Active Only Active Only Lab Samples Locked All External Inte…" at bounding box center [586, 275] width 1079 height 451
click at [126, 60] on input "21248" at bounding box center [313, 68] width 532 height 16
type input "22624"
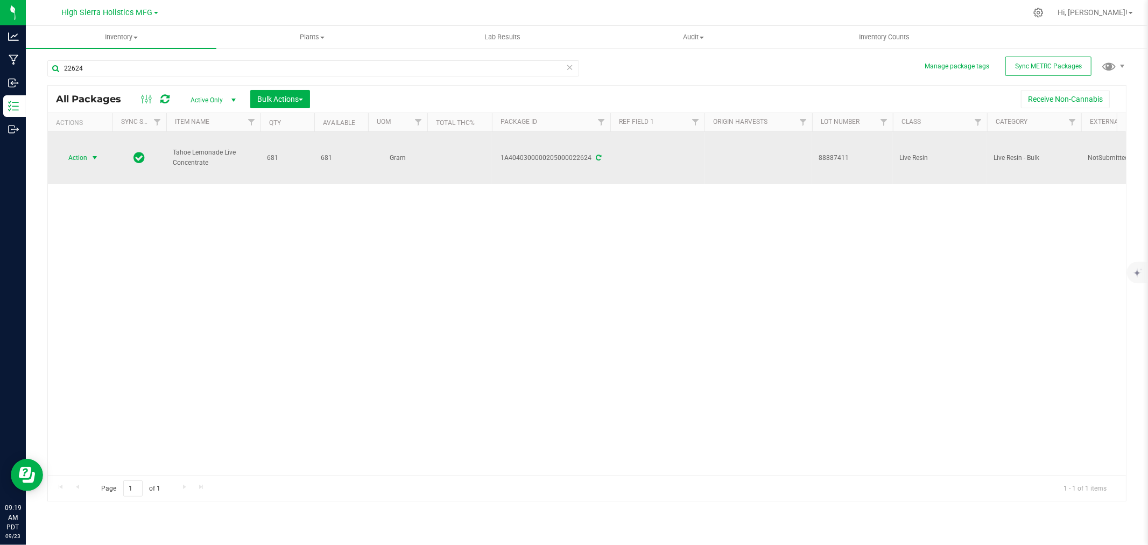
click at [87, 155] on span "Action" at bounding box center [73, 157] width 29 height 15
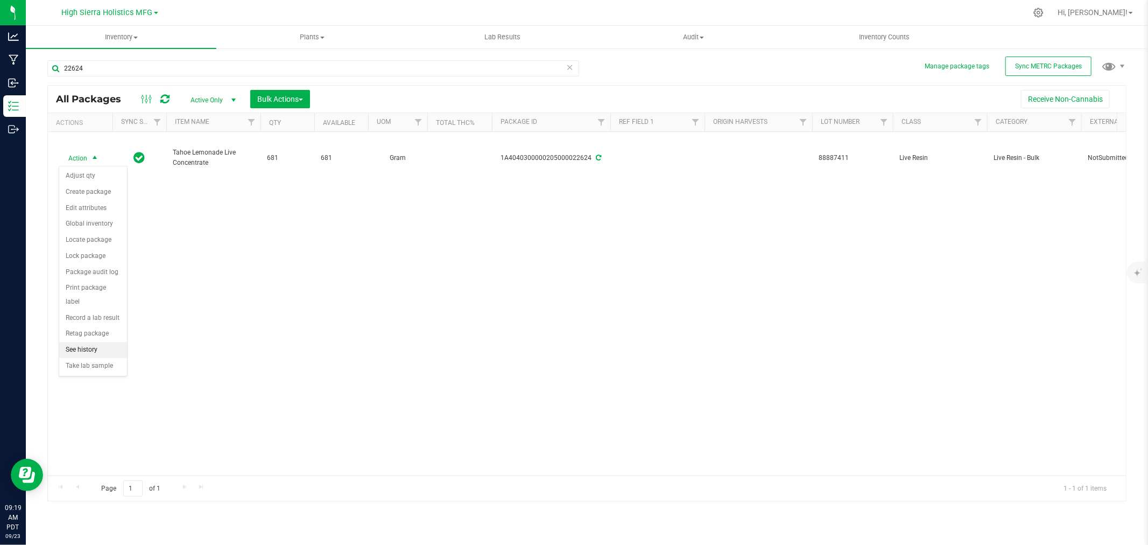
click at [90, 343] on li "See history" at bounding box center [93, 350] width 68 height 16
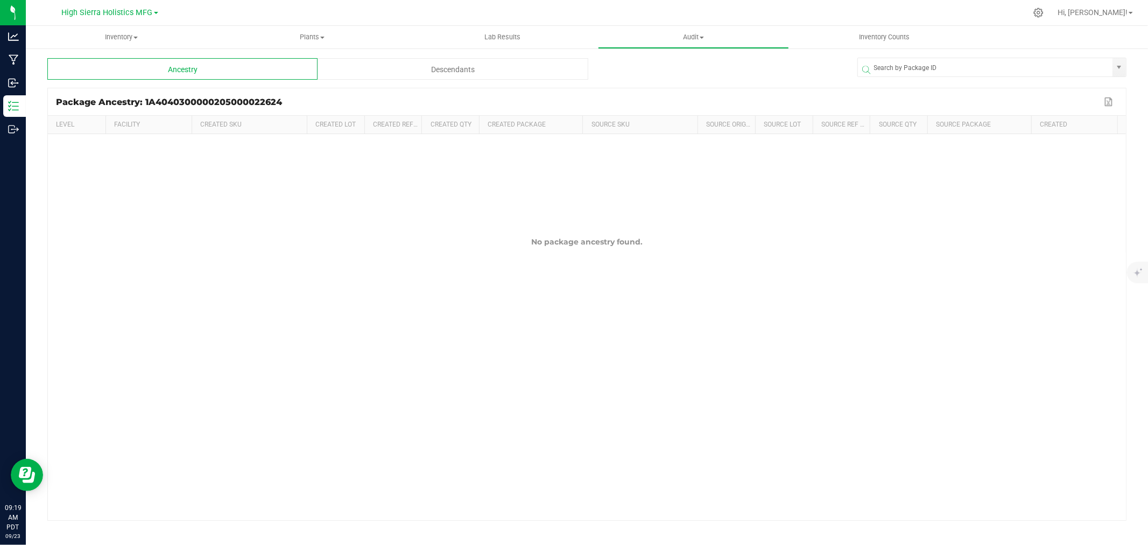
click at [459, 66] on div "Descendants" at bounding box center [453, 69] width 270 height 22
click at [246, 66] on div "Ancestry" at bounding box center [182, 69] width 270 height 22
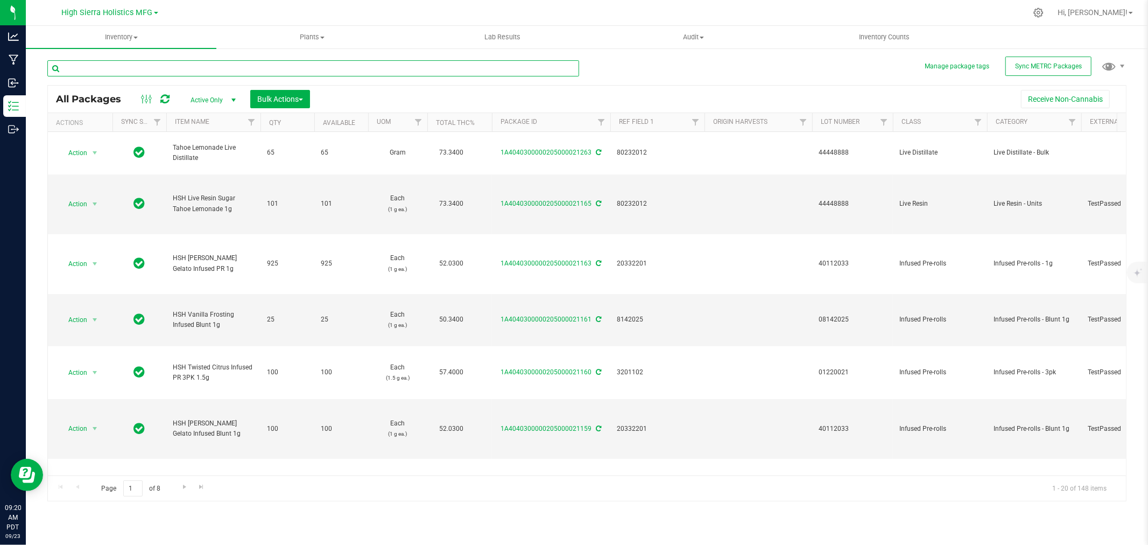
click at [108, 61] on input "text" at bounding box center [313, 68] width 532 height 16
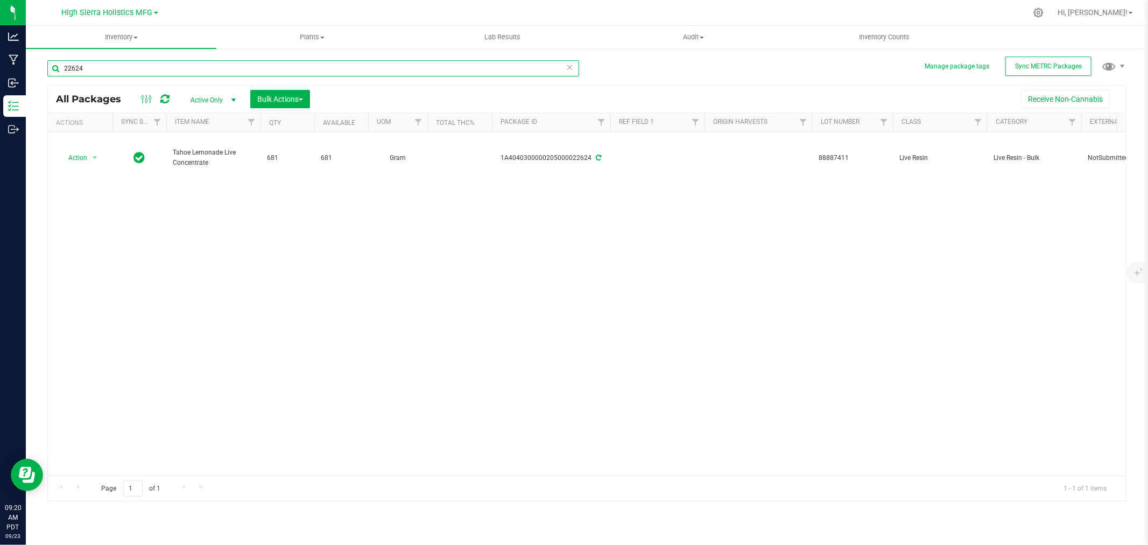
click at [146, 67] on input "22624" at bounding box center [313, 68] width 532 height 16
click at [146, 67] on input "22623" at bounding box center [313, 68] width 532 height 16
type input "22653"
